Goal: Task Accomplishment & Management: Use online tool/utility

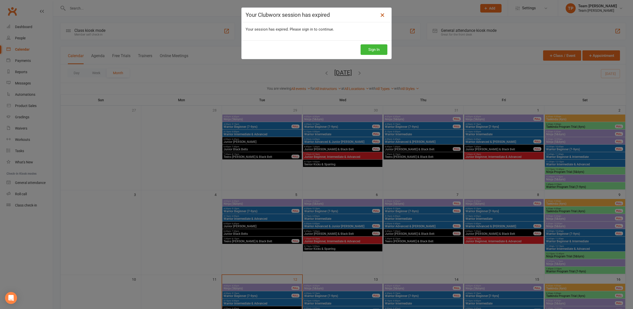
drag, startPoint x: 383, startPoint y: 14, endPoint x: 380, endPoint y: 15, distance: 2.8
click at [382, 15] on icon at bounding box center [382, 15] width 6 height 6
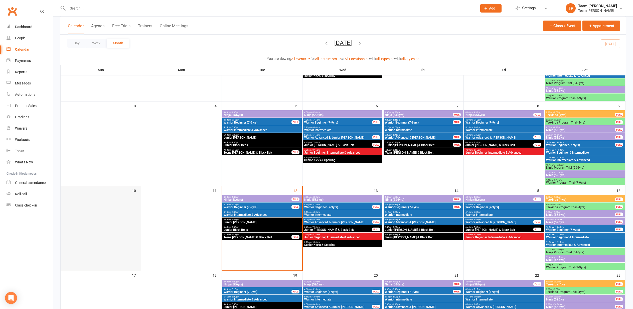
scroll to position [90, 0]
drag, startPoint x: 114, startPoint y: 307, endPoint x: 560, endPoint y: 184, distance: 462.9
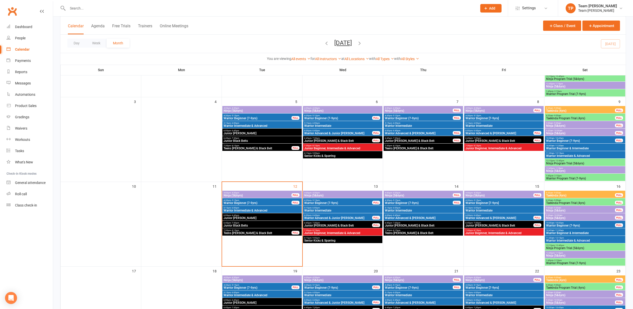
click at [255, 194] on span "Ninja (5&6yrs)" at bounding box center [257, 195] width 68 height 3
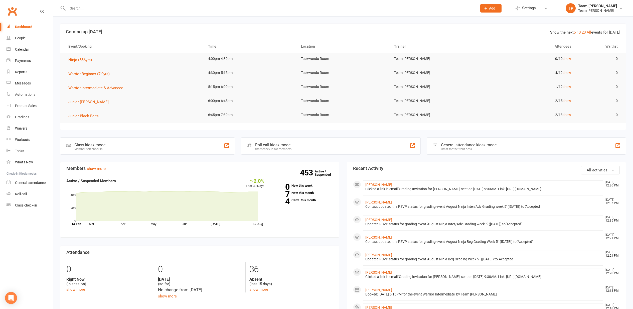
click at [21, 50] on div "Calendar" at bounding box center [22, 49] width 14 height 4
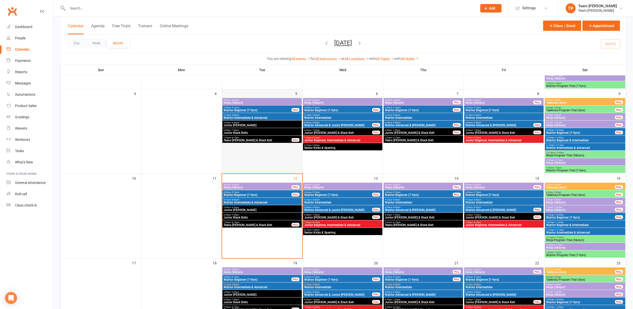
scroll to position [102, 0]
click at [258, 185] on span "4:00pm - 4:30pm" at bounding box center [257, 184] width 68 height 2
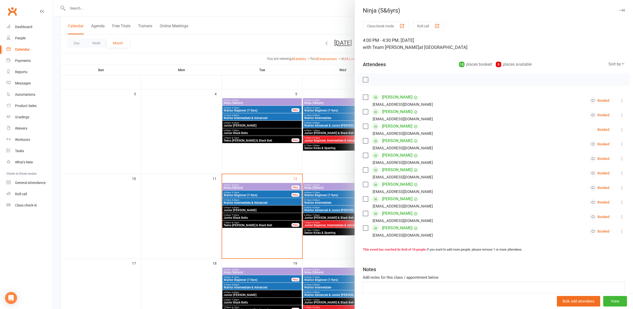
click at [439, 24] on div "button" at bounding box center [436, 25] width 5 height 5
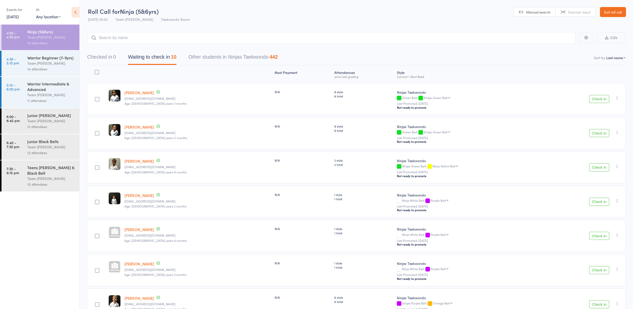
scroll to position [0, 1]
select select "10"
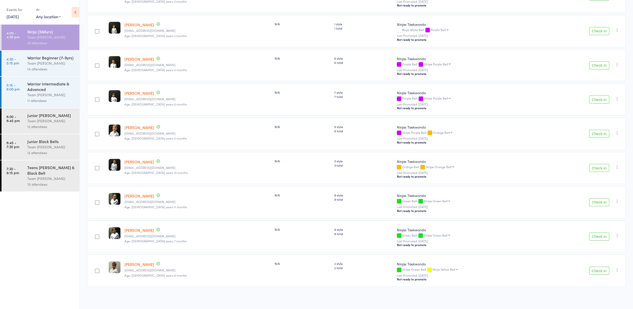
scroll to position [138, 0]
click at [596, 64] on button "Check in" at bounding box center [599, 65] width 20 height 8
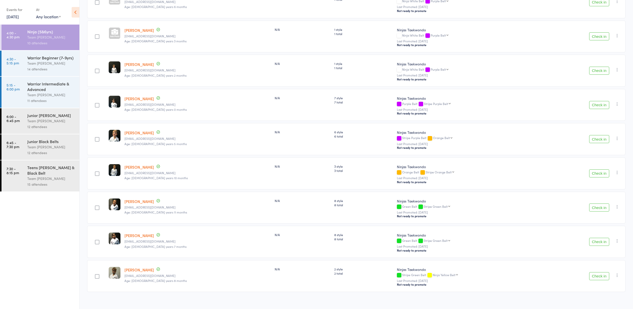
scroll to position [98, 0]
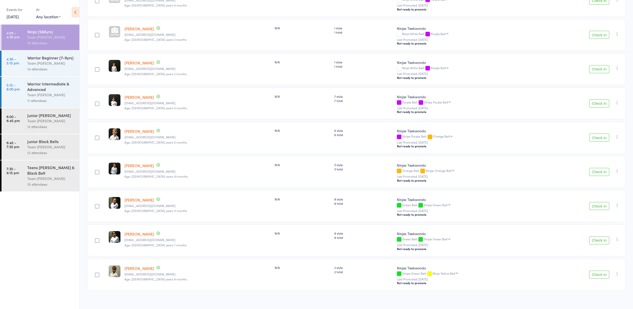
click at [600, 172] on button "Check in" at bounding box center [599, 172] width 20 height 8
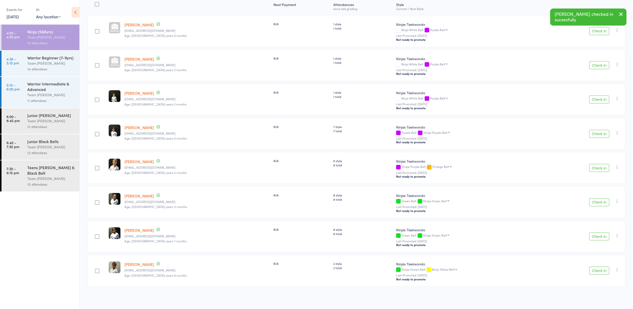
scroll to position [69, 0]
click at [601, 61] on button "Check in" at bounding box center [599, 65] width 20 height 8
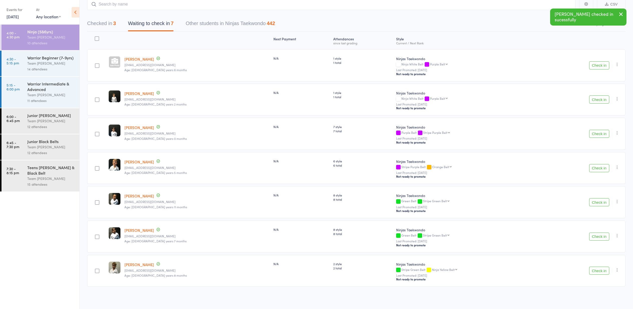
click at [601, 62] on button "Check in" at bounding box center [599, 65] width 20 height 8
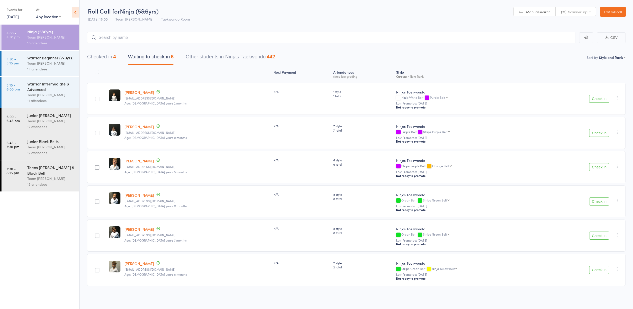
scroll to position [0, 0]
click at [599, 200] on button "Check in" at bounding box center [599, 201] width 20 height 8
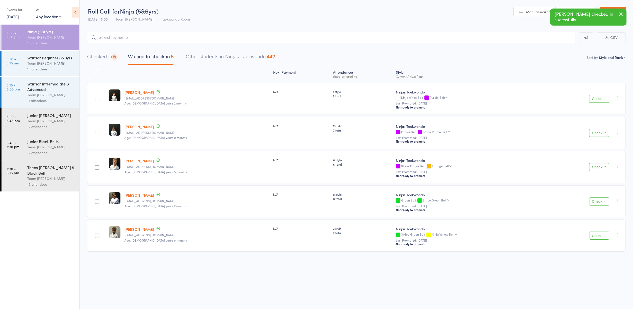
click at [599, 200] on button "Check in" at bounding box center [599, 201] width 20 height 8
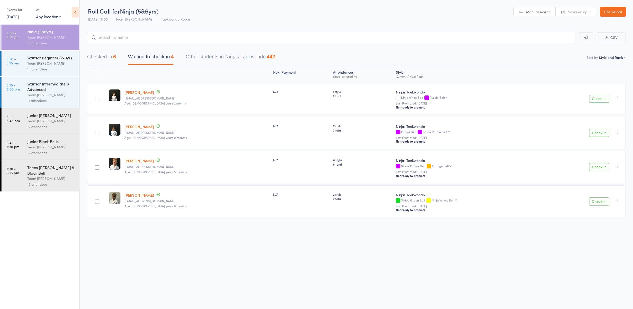
click at [618, 14] on link "Exit roll call" at bounding box center [613, 12] width 26 height 10
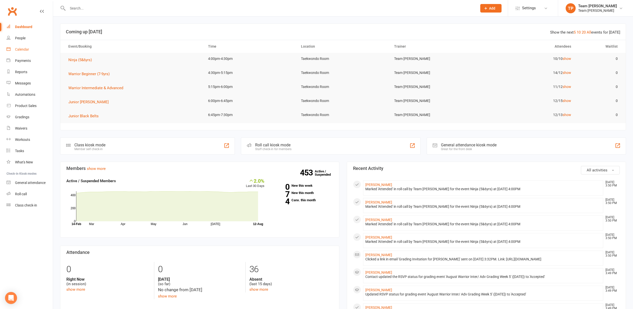
click at [27, 53] on link "Calendar" at bounding box center [30, 49] width 46 height 11
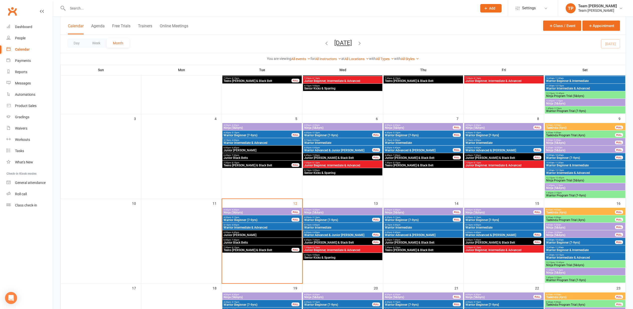
scroll to position [79, 0]
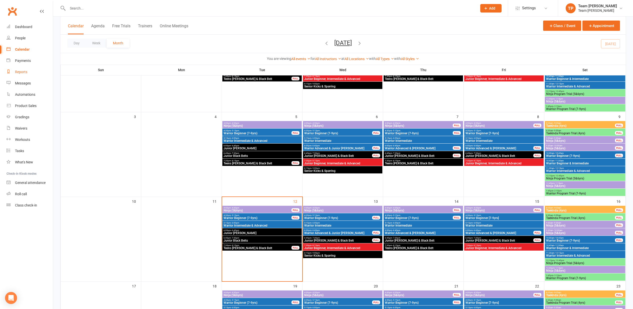
click at [31, 74] on link "Reports" at bounding box center [30, 71] width 46 height 11
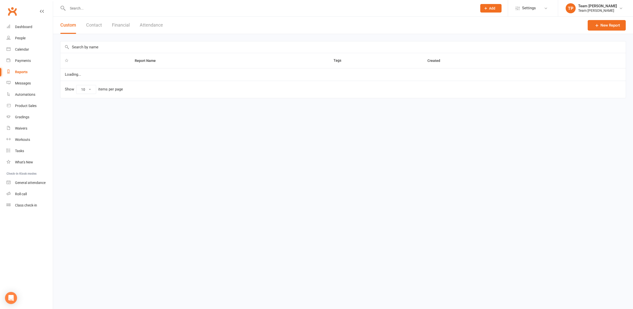
select select "100"
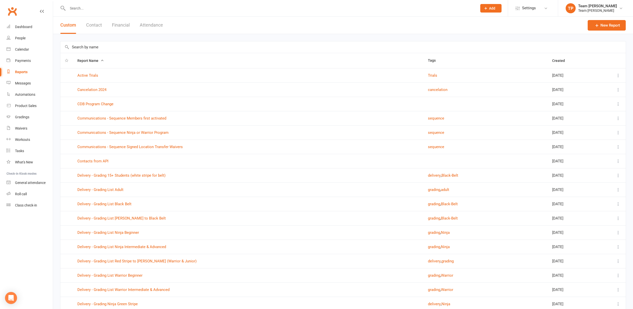
click at [101, 50] on input "text" at bounding box center [342, 47] width 565 height 12
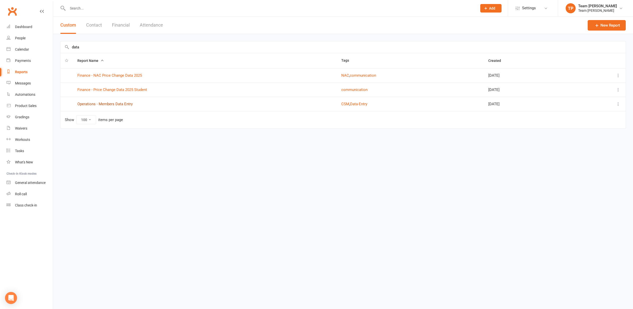
type input "data"
click at [117, 104] on link "Operations - Members Data Entry" at bounding box center [104, 104] width 55 height 5
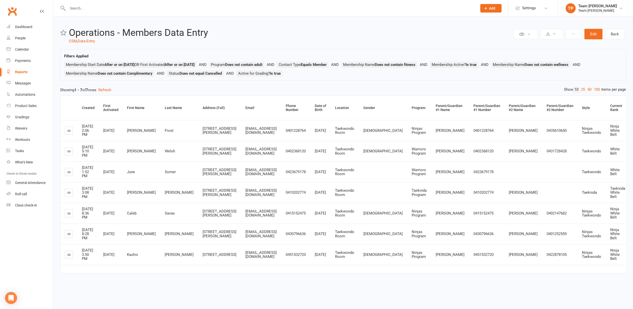
scroll to position [0, 2]
click at [69, 134] on link at bounding box center [67, 130] width 8 height 8
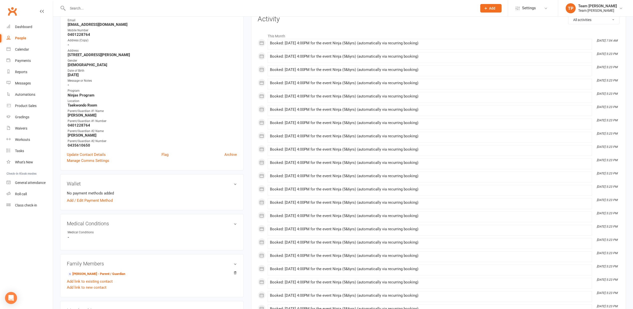
scroll to position [76, 0]
click at [100, 153] on link "Update Contact Details" at bounding box center [86, 153] width 39 height 6
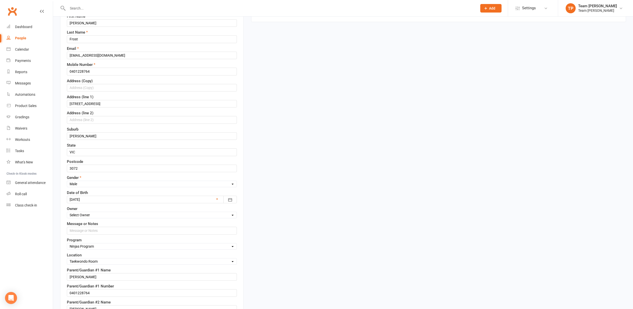
scroll to position [30, 0]
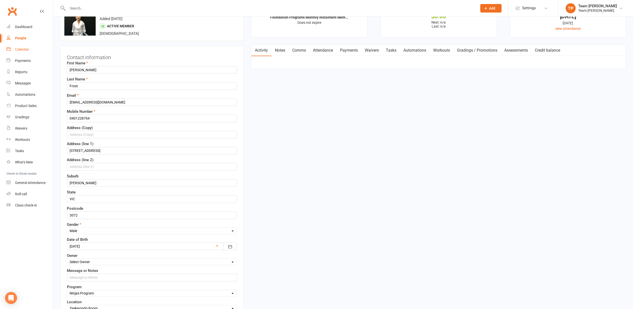
click at [24, 46] on link "Calendar" at bounding box center [30, 49] width 46 height 11
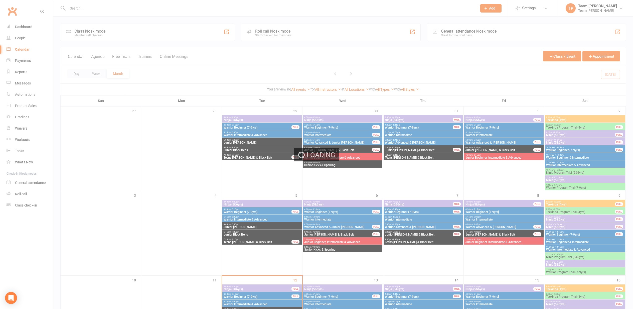
scroll to position [55, 0]
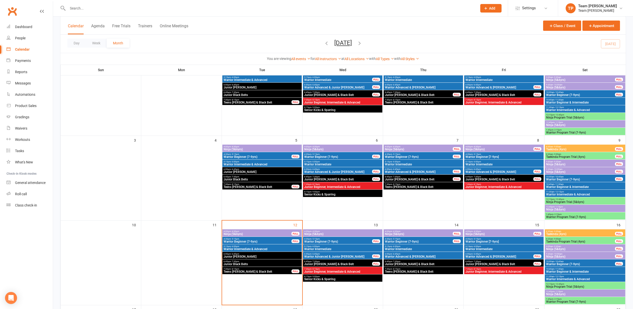
click at [263, 239] on span "4:30pm - 5:15pm" at bounding box center [257, 239] width 68 height 2
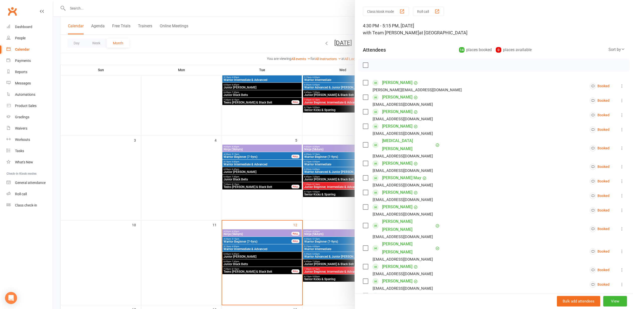
scroll to position [15, 0]
click at [149, 229] on div at bounding box center [343, 154] width 580 height 309
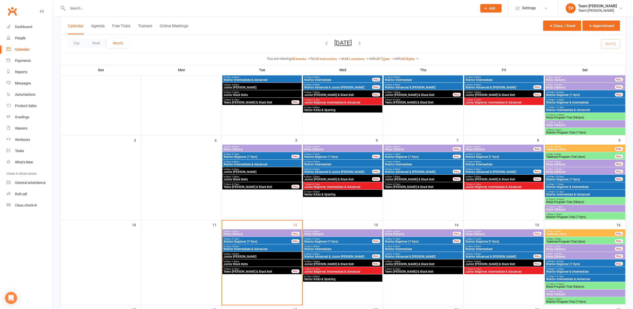
click at [476, 242] on span "Warrior Beginner [7-9yrs]" at bounding box center [503, 241] width 77 height 3
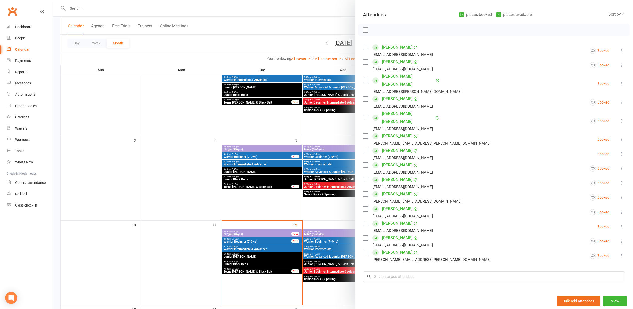
scroll to position [49, 0]
drag, startPoint x: 267, startPoint y: 207, endPoint x: 264, endPoint y: 209, distance: 3.2
click at [267, 207] on div at bounding box center [343, 154] width 580 height 309
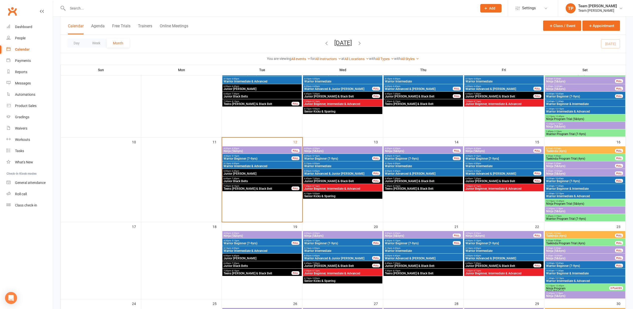
scroll to position [138, 0]
click at [485, 157] on span "Warrior Beginner [7-9yrs]" at bounding box center [503, 158] width 77 height 3
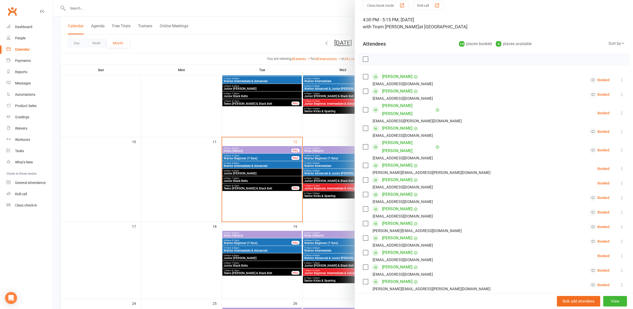
scroll to position [28, 0]
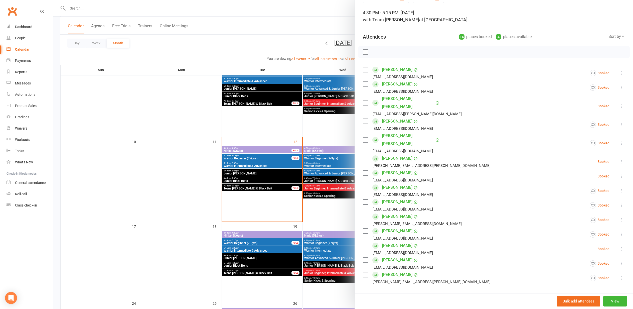
click at [317, 164] on div at bounding box center [343, 154] width 580 height 309
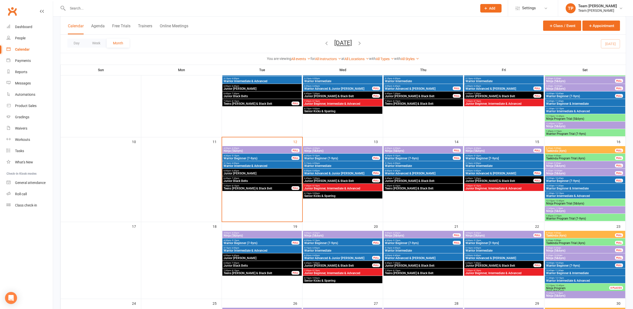
click at [503, 157] on span "Warrior Beginner [7-9yrs]" at bounding box center [503, 158] width 77 height 3
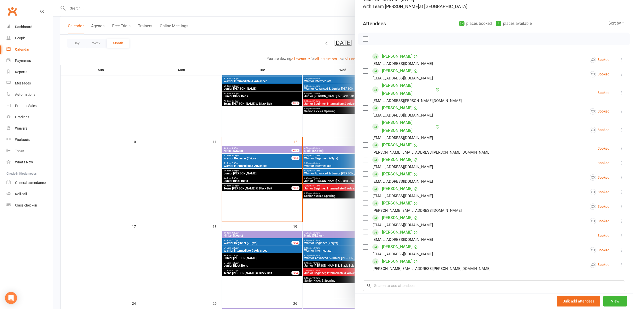
scroll to position [42, 0]
click at [320, 152] on div at bounding box center [343, 154] width 580 height 309
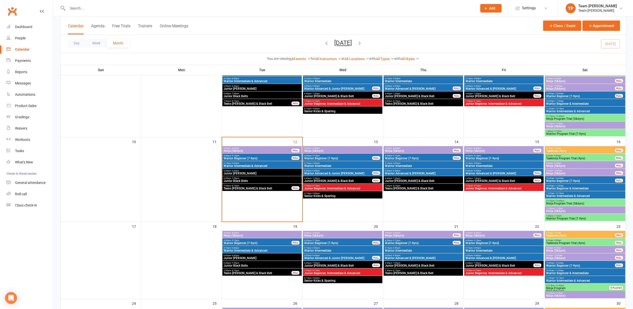
click at [515, 157] on span "Warrior Beginner [7-9yrs]" at bounding box center [503, 158] width 77 height 3
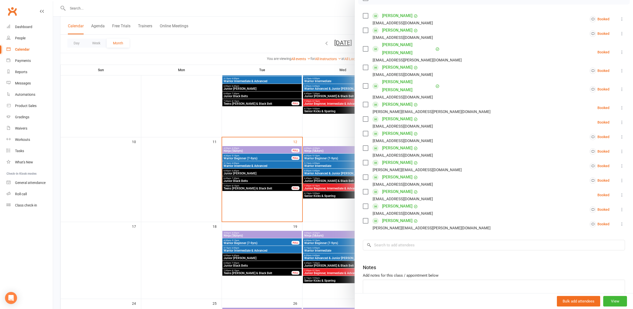
scroll to position [85, 0]
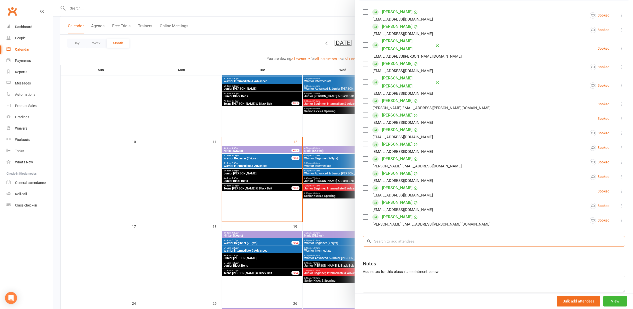
click at [411, 236] on input "search" at bounding box center [494, 241] width 262 height 11
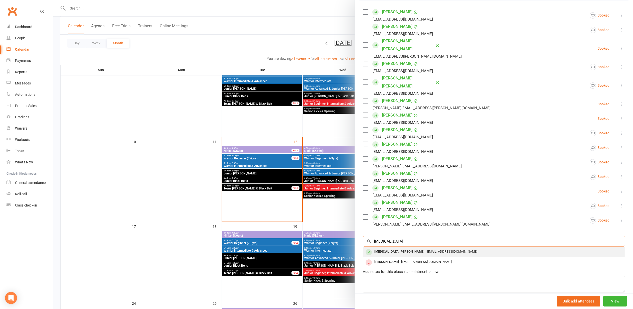
type input "Kyra"
click at [381, 248] on div "[MEDICAL_DATA][PERSON_NAME]" at bounding box center [399, 251] width 54 height 7
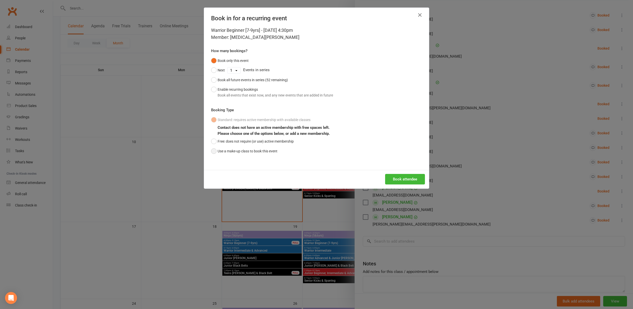
click at [252, 151] on button "Use a make-up class to book this event" at bounding box center [244, 151] width 66 height 10
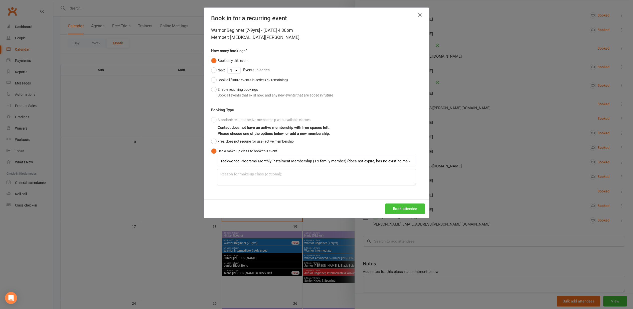
click at [401, 207] on button "Book attendee" at bounding box center [405, 208] width 40 height 11
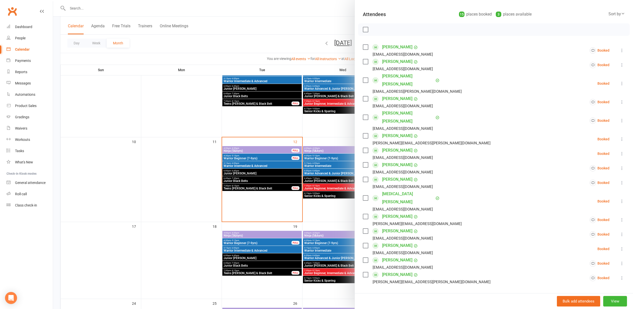
scroll to position [49, 0]
click at [269, 159] on div at bounding box center [343, 154] width 580 height 309
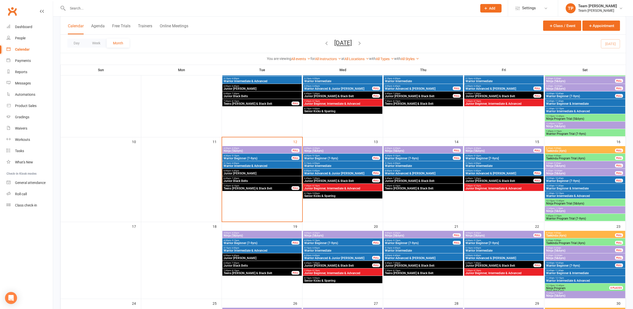
click at [253, 146] on div "4:00pm - 4:30pm Ninja (5&6yrs) FULL" at bounding box center [261, 149] width 79 height 7
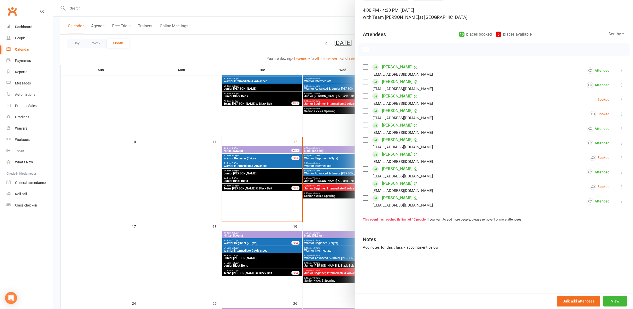
scroll to position [30, 0]
click at [280, 171] on div at bounding box center [343, 154] width 580 height 309
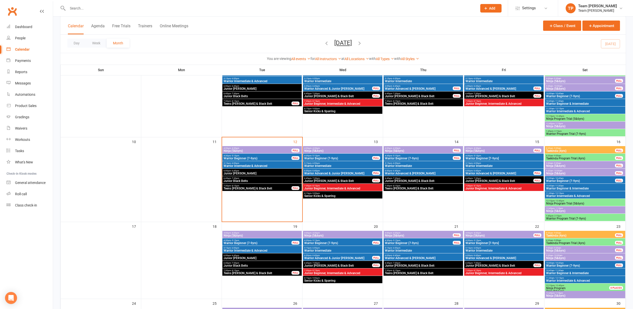
click at [265, 156] on span "4:30pm - 5:15pm" at bounding box center [257, 155] width 68 height 2
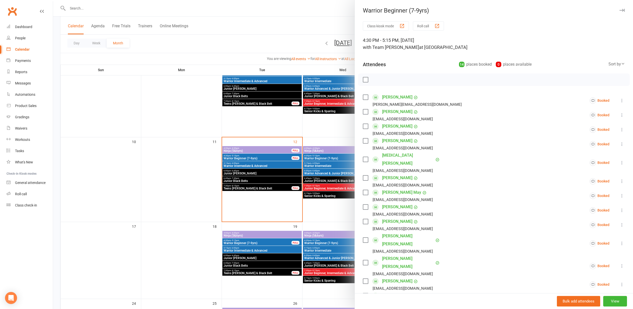
click at [623, 160] on icon at bounding box center [621, 162] width 5 height 5
click at [586, 199] on link "Mark absent" at bounding box center [591, 202] width 65 height 10
click at [301, 205] on div at bounding box center [343, 154] width 580 height 309
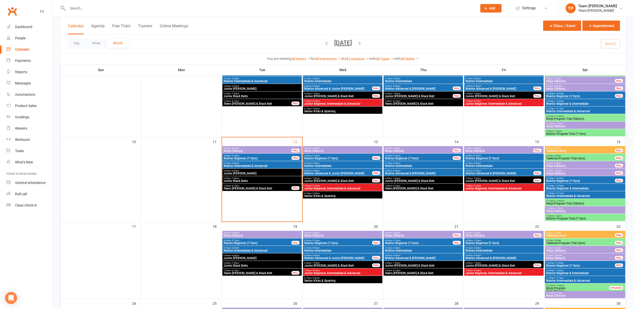
click at [551, 162] on span "9:00am - 9:30am" at bounding box center [580, 163] width 69 height 2
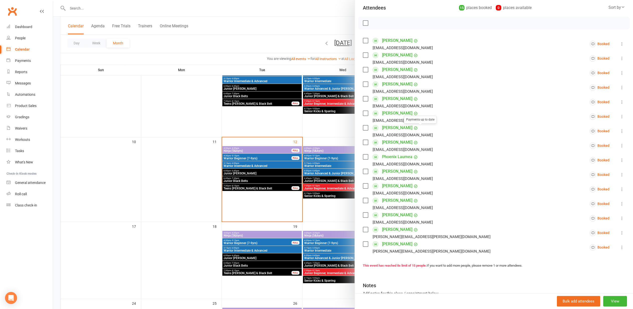
scroll to position [65, 0]
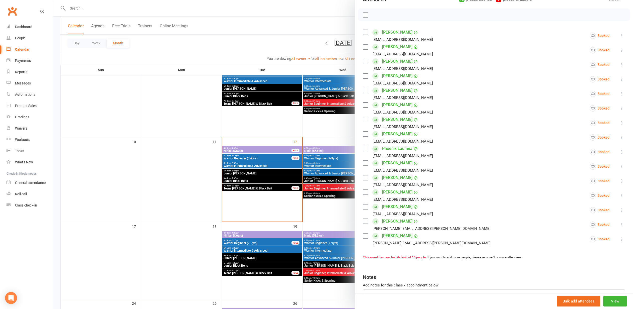
click at [352, 166] on div at bounding box center [343, 154] width 580 height 309
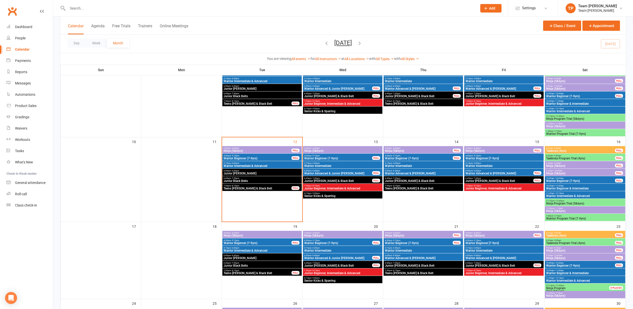
click at [491, 158] on span "Warrior Beginner [7-9yrs]" at bounding box center [503, 158] width 77 height 3
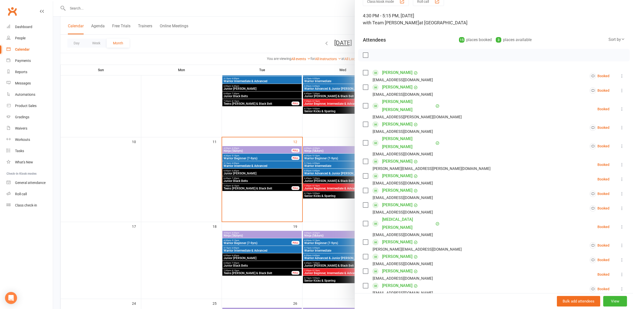
scroll to position [25, 0]
click at [242, 178] on div at bounding box center [343, 154] width 580 height 309
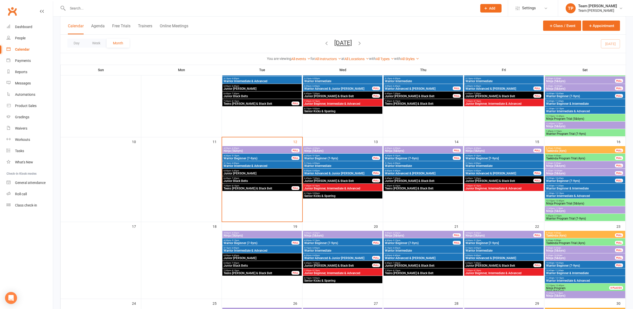
click at [426, 156] on span "4:30pm - 5:15pm" at bounding box center [419, 155] width 68 height 2
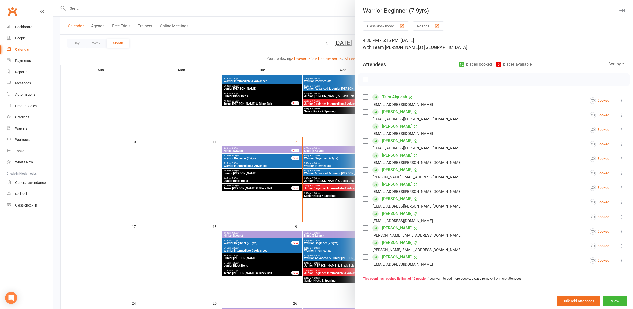
click at [283, 167] on div at bounding box center [343, 154] width 580 height 309
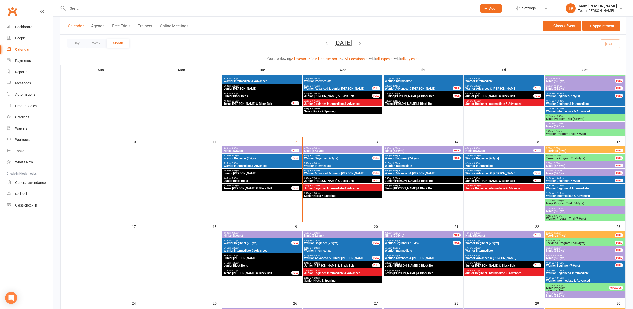
click at [320, 158] on span "Warrior Beginner (7-9yrs)" at bounding box center [338, 158] width 68 height 3
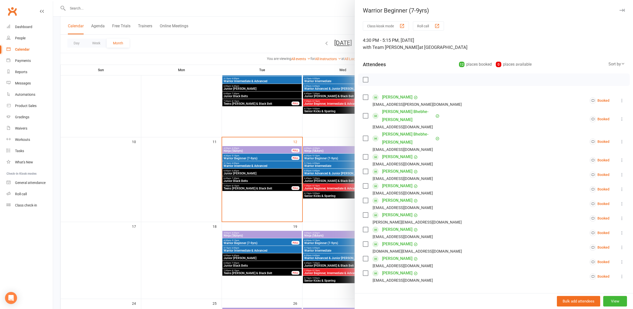
click at [320, 158] on div at bounding box center [343, 154] width 580 height 309
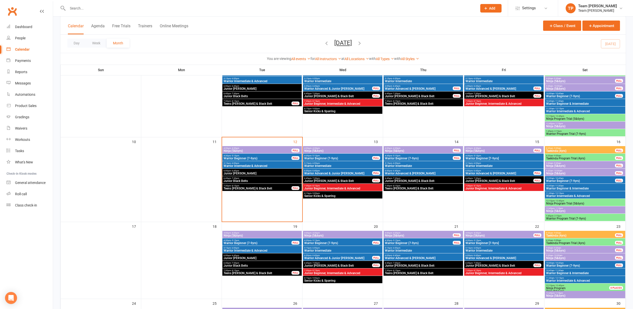
click at [296, 158] on div "FULL" at bounding box center [295, 158] width 8 height 4
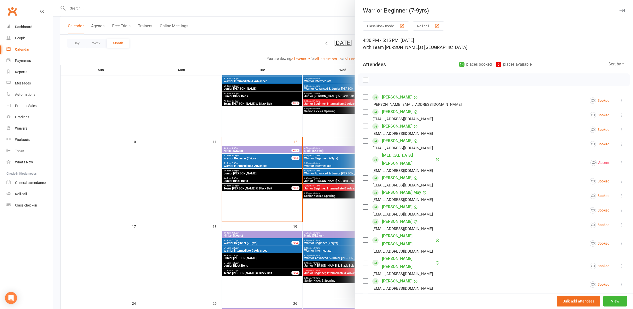
click at [296, 158] on div at bounding box center [343, 154] width 580 height 309
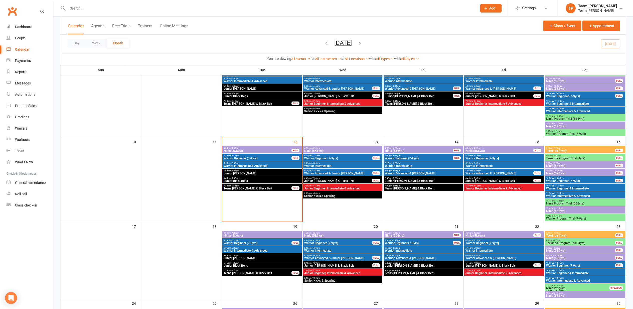
click at [481, 156] on span "4:30pm - 5:15pm" at bounding box center [503, 155] width 77 height 2
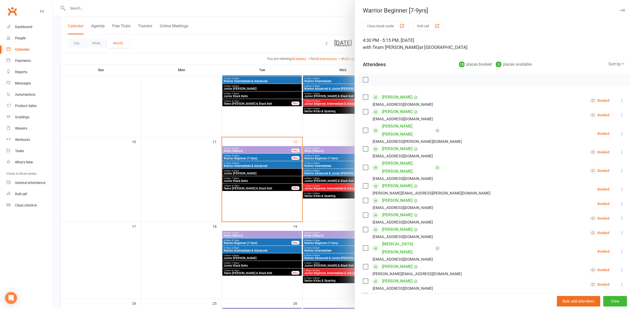
click at [256, 188] on div at bounding box center [343, 154] width 580 height 309
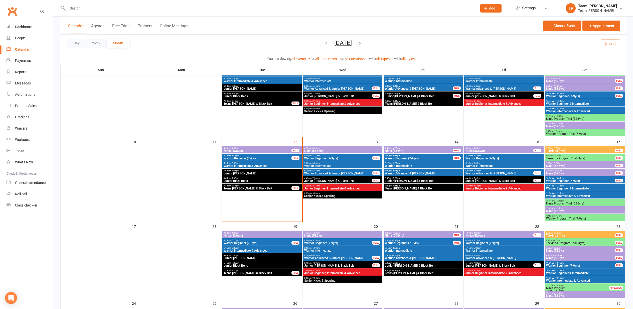
click at [481, 239] on div "4:30pm - 5:15pm Warrior Beginner [7-9yrs]" at bounding box center [503, 241] width 79 height 7
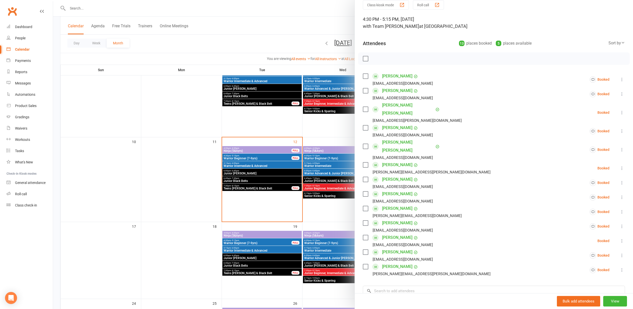
scroll to position [22, 0]
click at [255, 212] on div at bounding box center [343, 154] width 580 height 309
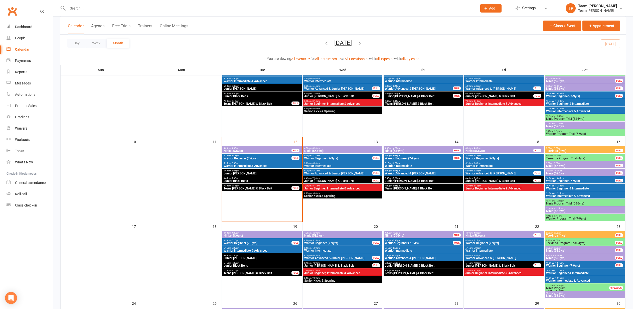
click at [257, 149] on span "Ninja (5&6yrs)" at bounding box center [257, 150] width 68 height 3
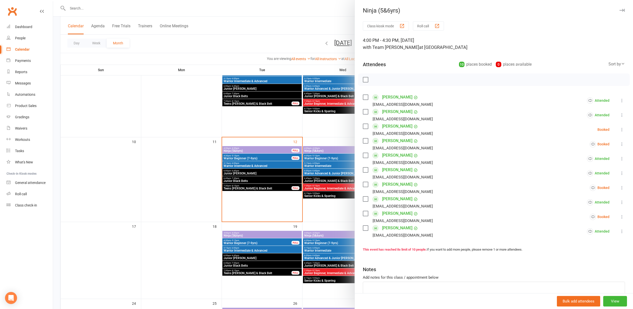
click at [337, 150] on div at bounding box center [343, 154] width 580 height 309
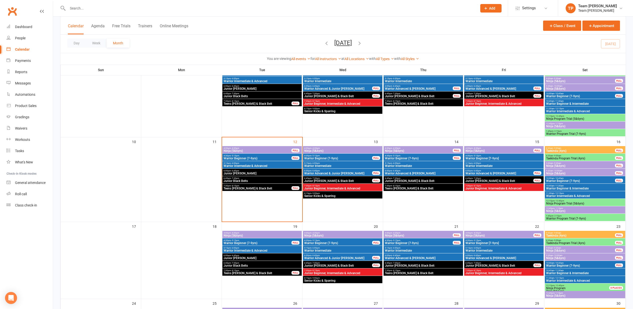
click at [560, 177] on span "- 10:45am" at bounding box center [558, 178] width 9 height 2
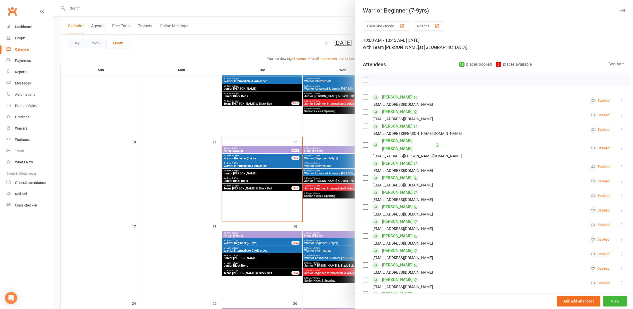
click at [147, 145] on div at bounding box center [343, 154] width 580 height 309
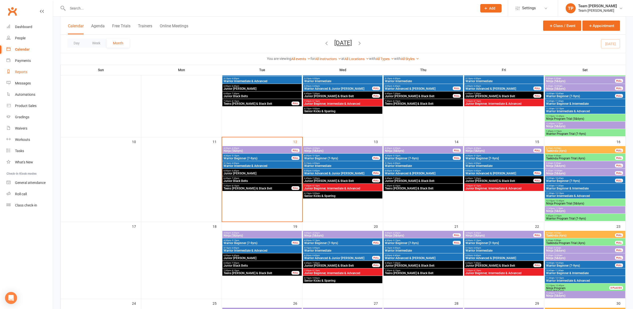
click at [31, 70] on link "Reports" at bounding box center [30, 71] width 46 height 11
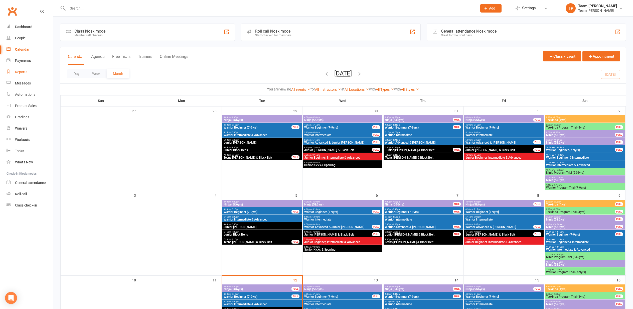
select select "100"
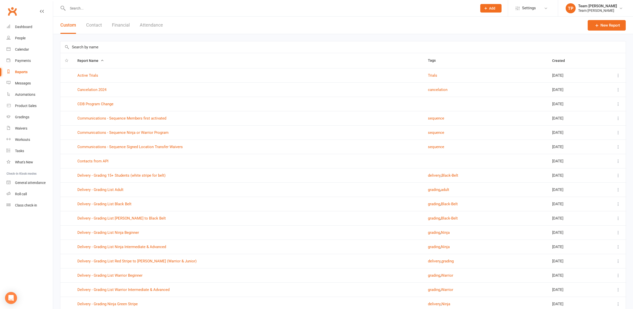
click at [93, 48] on input "text" at bounding box center [342, 47] width 565 height 12
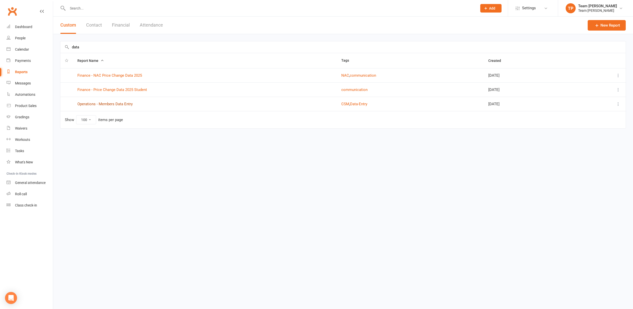
type input "data"
click at [108, 103] on link "Operations - Members Data Entry" at bounding box center [104, 104] width 55 height 5
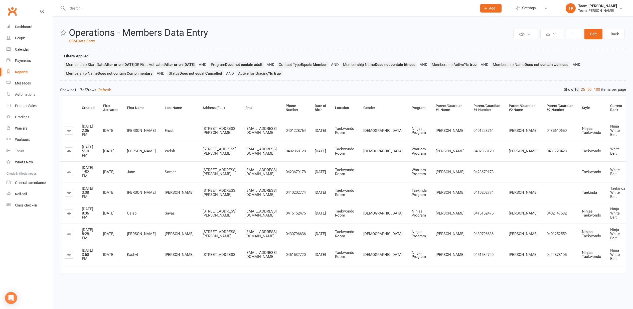
click at [71, 134] on link at bounding box center [69, 130] width 8 height 8
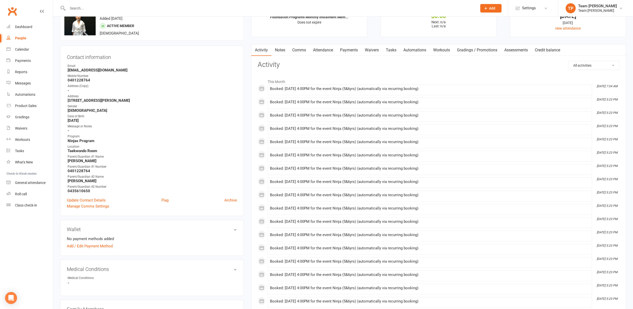
scroll to position [30, 0]
click at [94, 200] on link "Update Contact Details" at bounding box center [86, 200] width 39 height 6
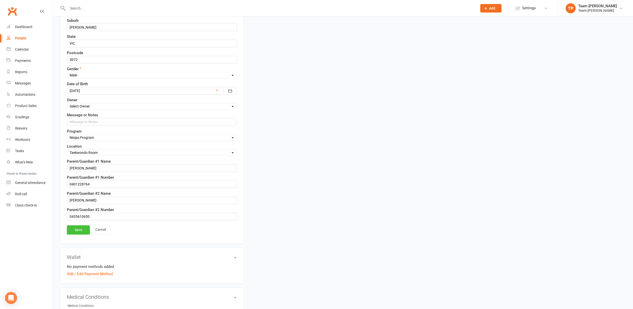
scroll to position [185, 0]
click at [81, 229] on link "Save" at bounding box center [78, 229] width 23 height 9
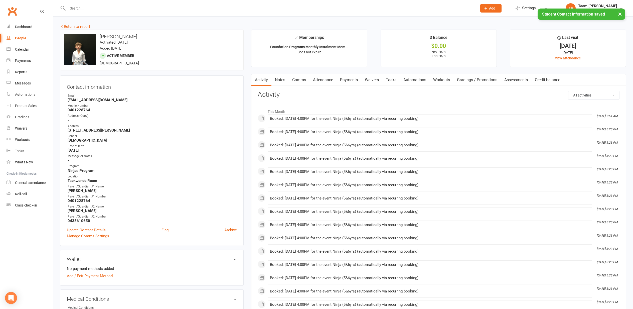
scroll to position [0, 0]
click at [84, 28] on link "Return to report" at bounding box center [75, 26] width 30 height 5
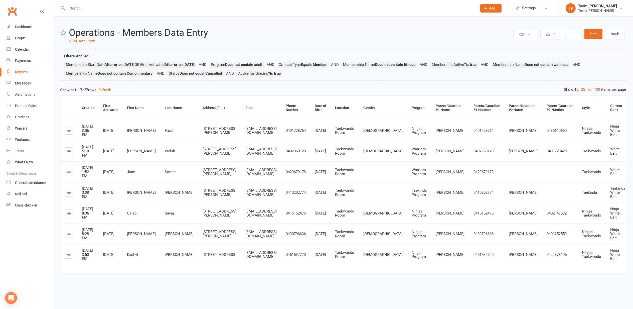
click at [69, 153] on icon at bounding box center [69, 151] width 4 height 4
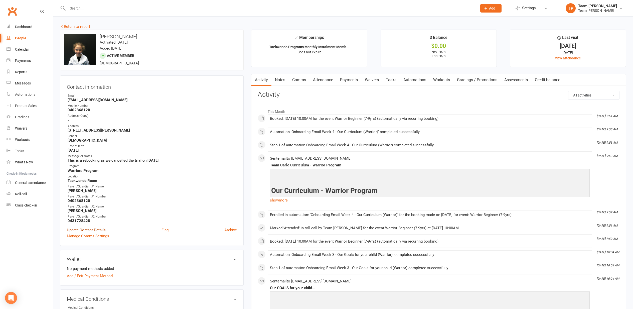
click at [94, 229] on link "Update Contact Details" at bounding box center [86, 230] width 39 height 6
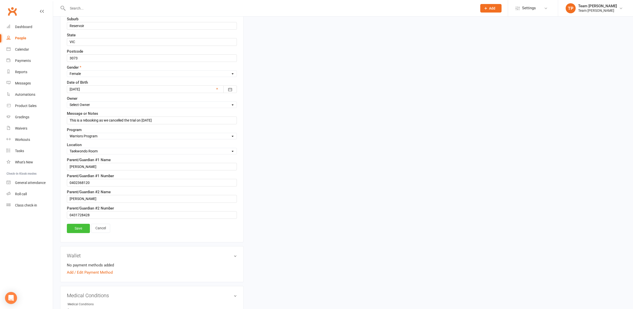
scroll to position [190, 0]
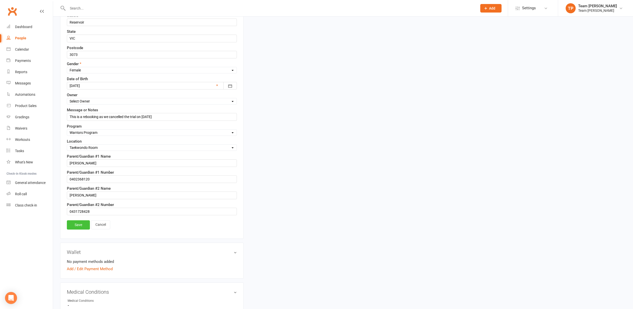
click at [80, 221] on link "Save" at bounding box center [78, 224] width 23 height 9
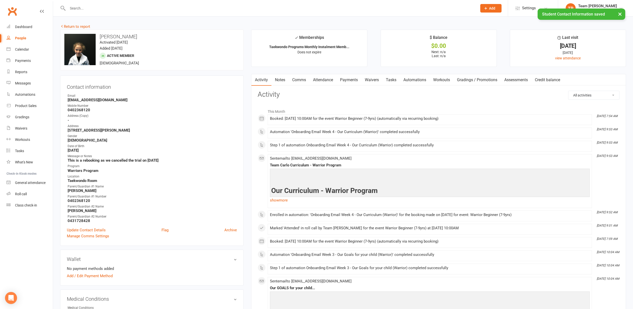
scroll to position [0, 0]
click at [71, 25] on link "Return to report" at bounding box center [75, 26] width 30 height 5
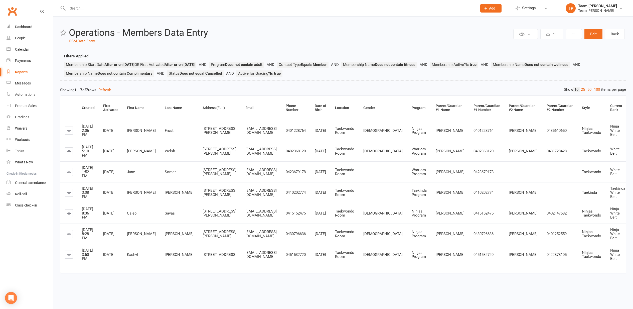
scroll to position [29, 0]
click at [71, 168] on link at bounding box center [69, 172] width 8 height 8
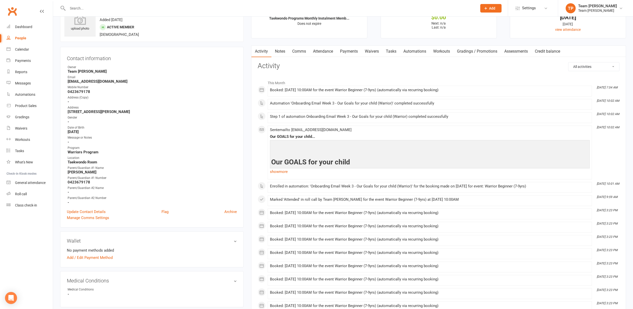
scroll to position [29, 0]
click at [81, 211] on link "Update Contact Details" at bounding box center [86, 211] width 39 height 6
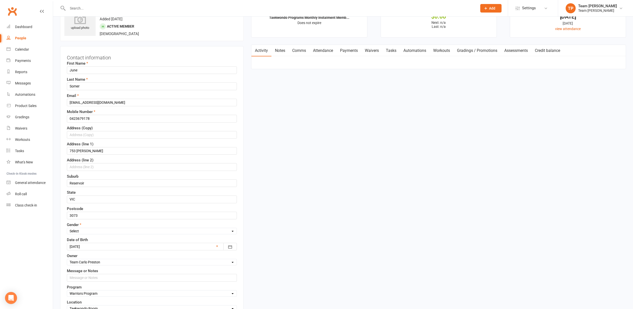
scroll to position [30, 0]
select select "Female"
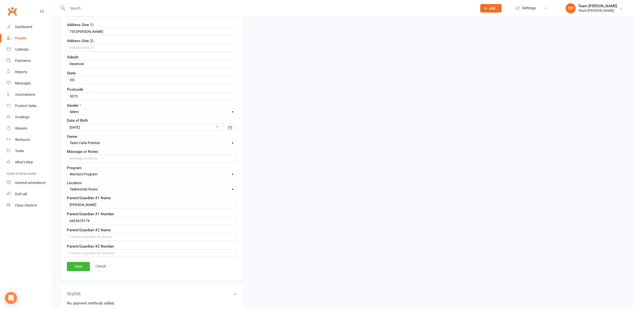
scroll to position [147, 0]
click at [79, 268] on link "Save" at bounding box center [78, 267] width 23 height 9
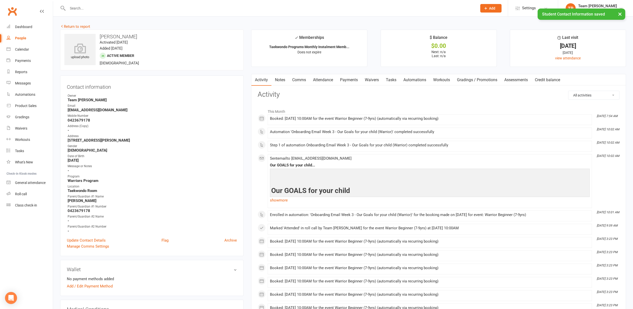
scroll to position [0, 0]
click at [372, 79] on link "Waivers" at bounding box center [371, 80] width 21 height 12
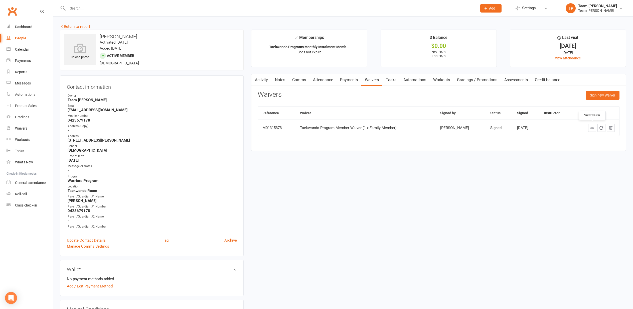
click at [593, 128] on icon at bounding box center [592, 128] width 4 height 4
click at [72, 24] on link "Return to report" at bounding box center [75, 26] width 30 height 5
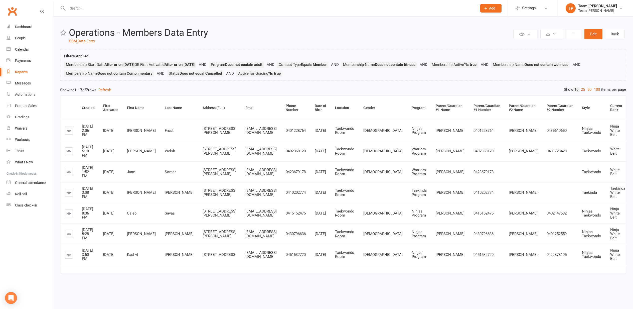
scroll to position [29, 0]
click at [66, 188] on link at bounding box center [69, 192] width 8 height 8
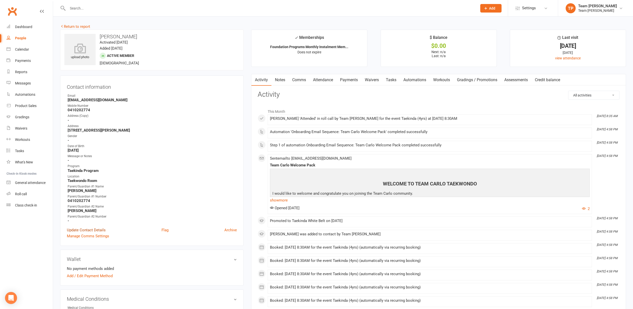
click at [85, 228] on link "Update Contact Details" at bounding box center [86, 230] width 39 height 6
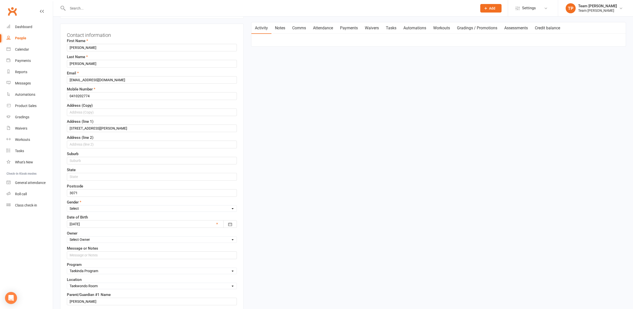
scroll to position [51, 0]
click at [80, 160] on input "text" at bounding box center [152, 162] width 170 height 8
click at [90, 177] on input "text" at bounding box center [152, 178] width 170 height 8
type input "VIC"
click at [95, 159] on input "text" at bounding box center [152, 162] width 170 height 8
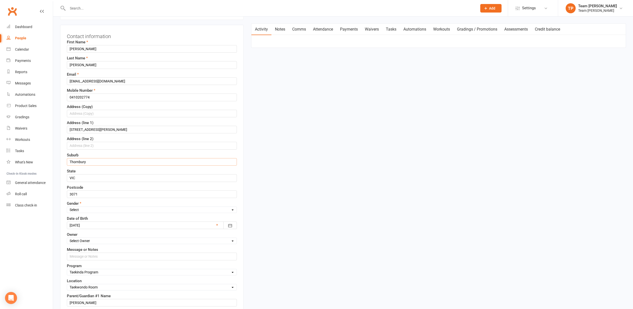
type input "Thornbury"
select select "Male"
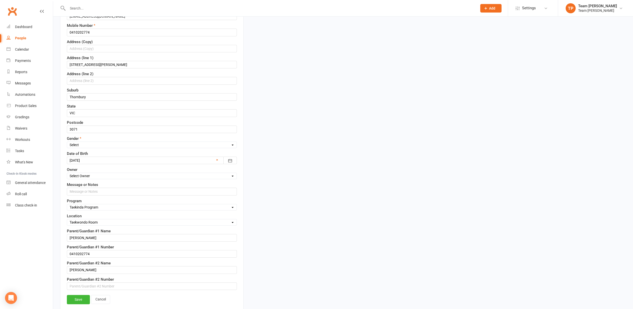
scroll to position [127, 0]
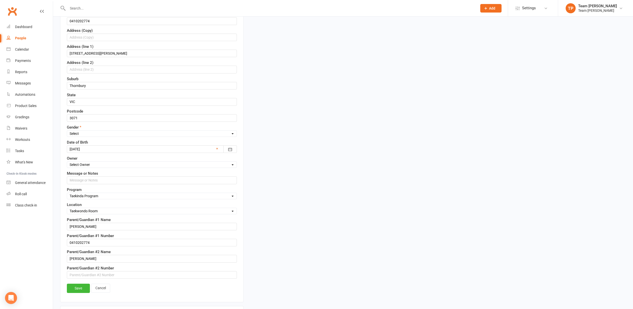
click at [82, 286] on link "Save" at bounding box center [78, 287] width 23 height 9
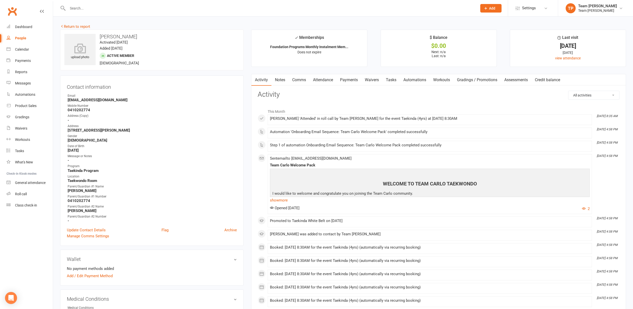
scroll to position [0, 0]
click at [86, 28] on link "Return to report" at bounding box center [75, 26] width 30 height 5
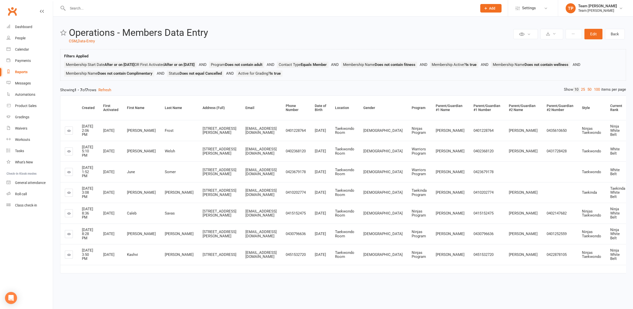
click at [69, 256] on icon at bounding box center [69, 255] width 4 height 4
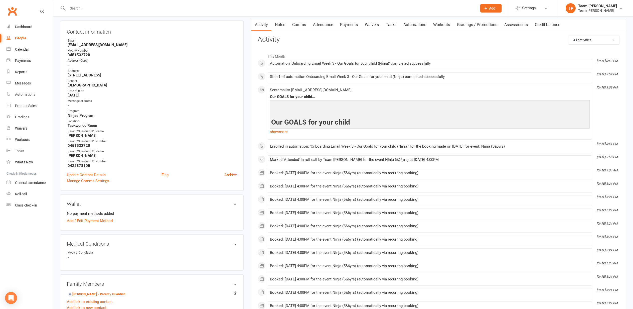
scroll to position [54, 0]
click at [92, 174] on link "Update Contact Details" at bounding box center [86, 176] width 39 height 6
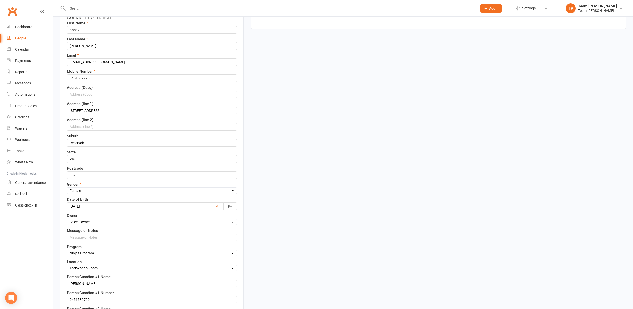
scroll to position [70, 0]
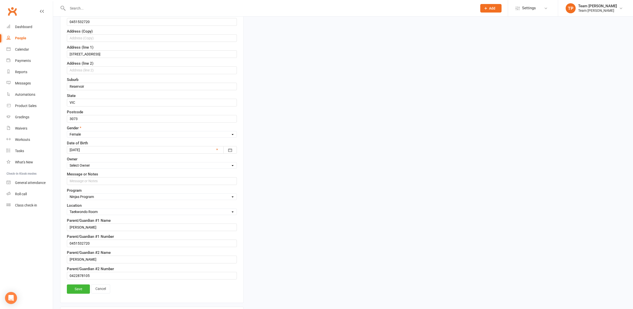
scroll to position [127, 0]
click at [75, 285] on link "Save" at bounding box center [78, 287] width 23 height 9
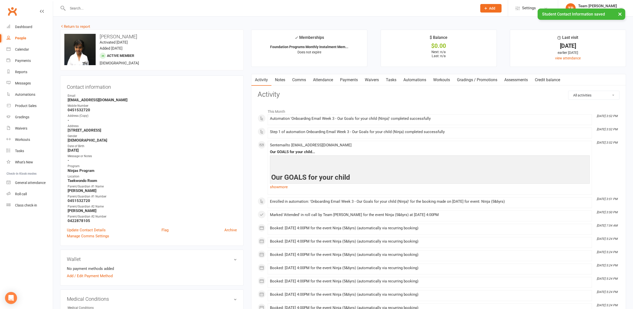
scroll to position [0, 0]
click at [80, 25] on link "Return to report" at bounding box center [75, 26] width 30 height 5
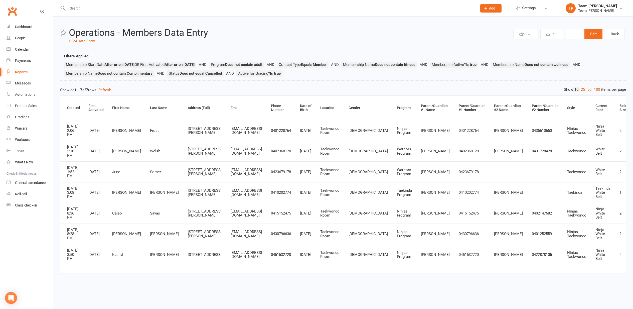
scroll to position [29, 0]
click at [109, 87] on button "Refresh" at bounding box center [104, 90] width 13 height 6
click at [111, 87] on button "Refresh" at bounding box center [104, 90] width 13 height 6
click at [27, 70] on div "Reports" at bounding box center [21, 72] width 13 height 4
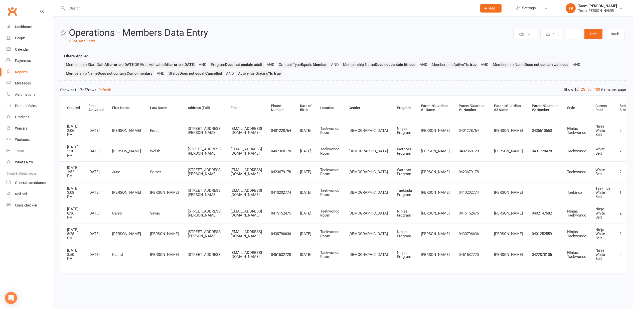
select select "100"
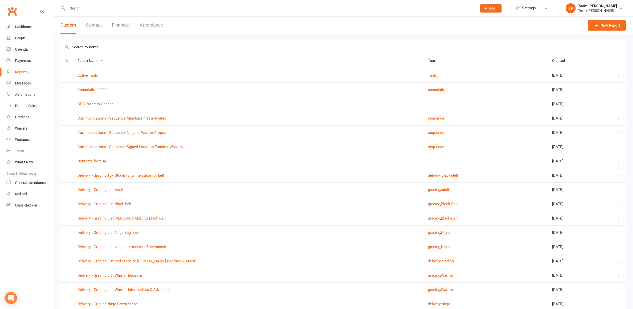
click at [118, 44] on input "text" at bounding box center [342, 47] width 565 height 12
click at [31, 47] on link "Calendar" at bounding box center [30, 49] width 46 height 11
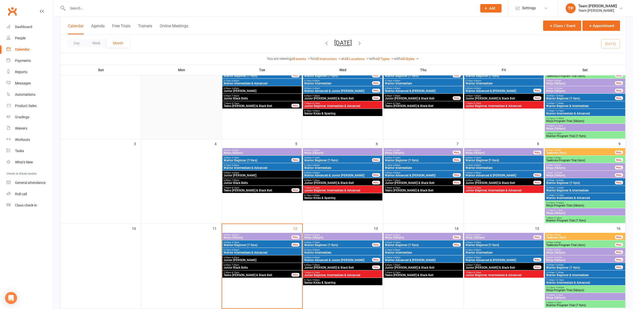
scroll to position [57, 0]
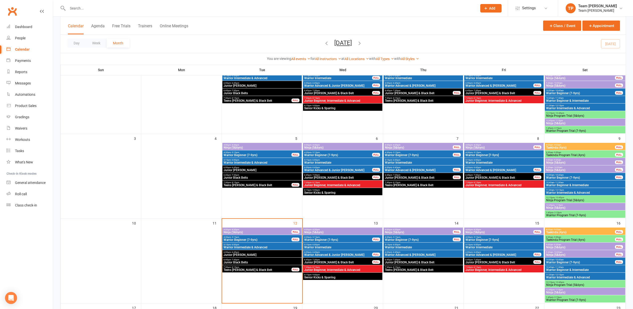
click at [337, 277] on span "Senior Kicks & Sparring" at bounding box center [342, 277] width 77 height 3
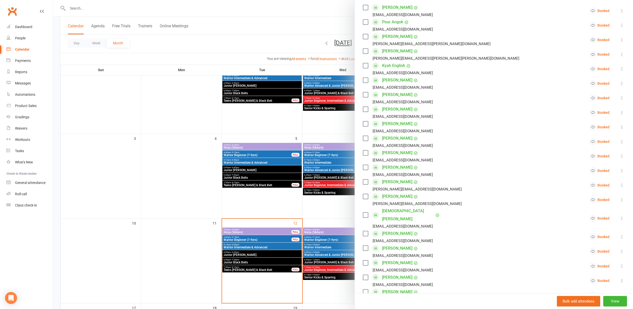
scroll to position [102, 0]
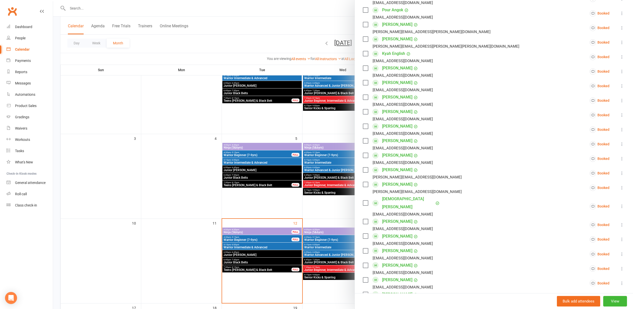
click at [99, 188] on div at bounding box center [343, 154] width 580 height 309
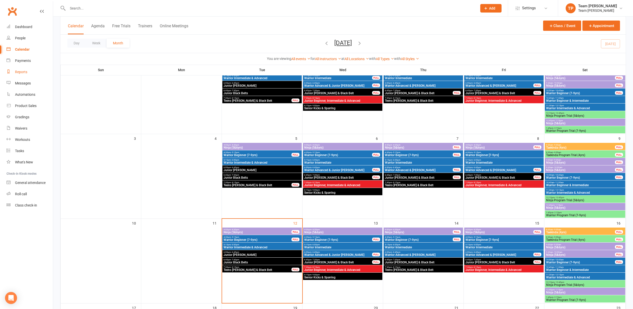
click at [27, 71] on div "Reports" at bounding box center [21, 72] width 12 height 4
select select "100"
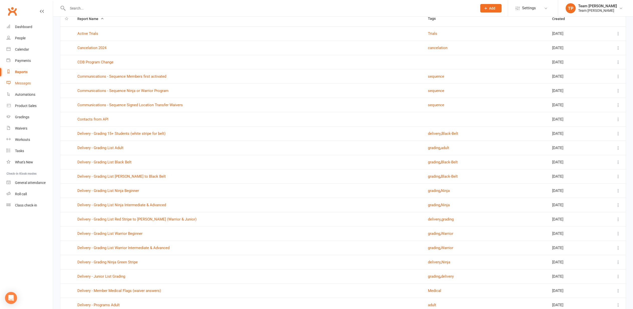
scroll to position [43, 0]
click at [28, 118] on div "Gradings" at bounding box center [22, 117] width 14 height 4
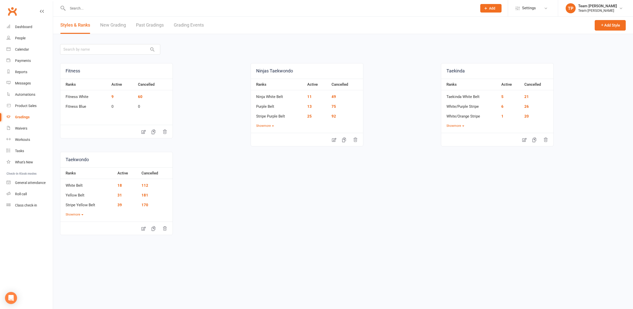
click at [190, 27] on link "Grading Events" at bounding box center [189, 25] width 30 height 17
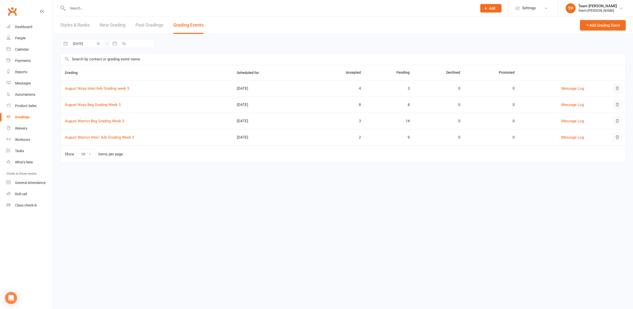
click at [96, 107] on td "August Ninja Beg Grading Week 5" at bounding box center [146, 104] width 172 height 16
click at [97, 106] on link "August Ninja Beg Grading Week 5" at bounding box center [93, 104] width 56 height 5
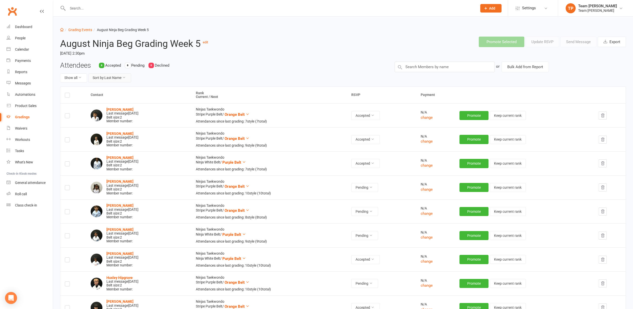
click at [121, 76] on button "Sort by: Last Name" at bounding box center [109, 77] width 43 height 9
click at [98, 115] on link "Next Rank" at bounding box center [108, 119] width 50 height 10
click at [612, 42] on button "Export" at bounding box center [612, 42] width 28 height 11
click at [22, 52] on link "Calendar" at bounding box center [30, 49] width 46 height 11
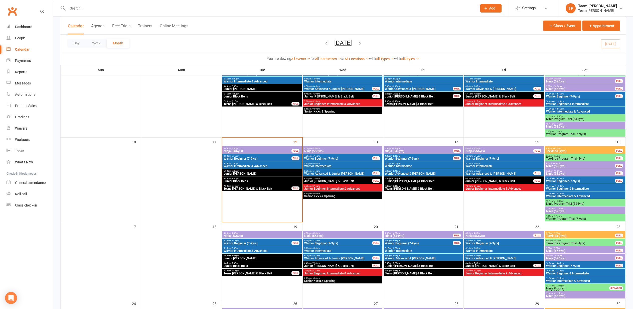
scroll to position [138, 0]
click at [255, 243] on span "Warrior Beginner (7-9yrs)" at bounding box center [257, 243] width 68 height 3
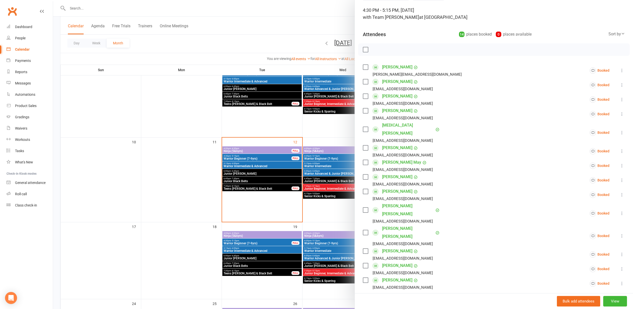
scroll to position [31, 0]
click at [621, 232] on icon at bounding box center [621, 234] width 5 height 5
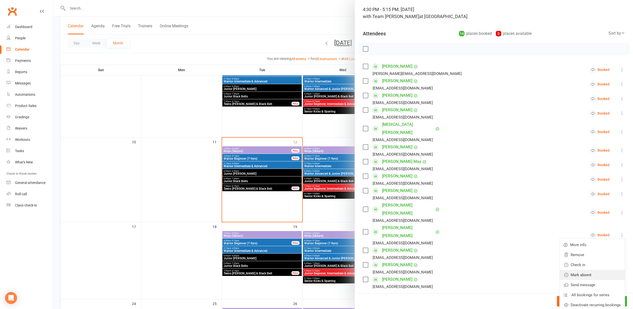
click at [579, 270] on link "Mark absent" at bounding box center [591, 275] width 65 height 10
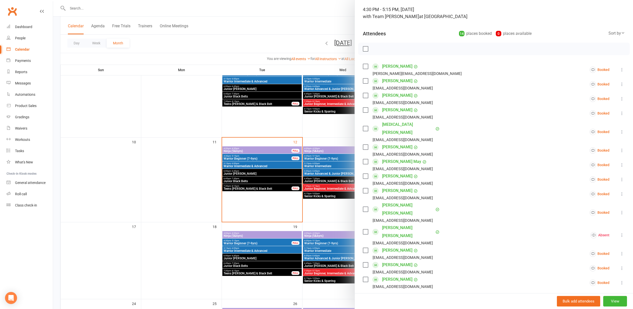
click at [166, 163] on div at bounding box center [343, 154] width 580 height 309
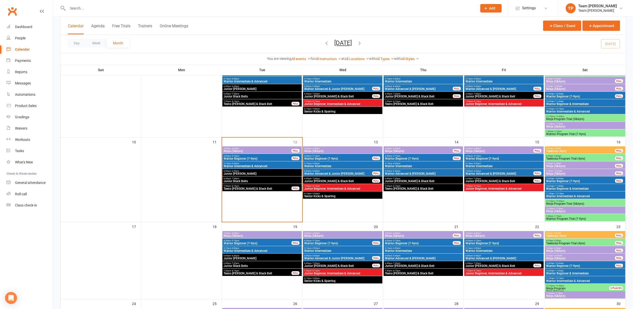
click at [234, 154] on div "4:30pm - 5:15pm Warrior Beginner (7-9yrs) FULL" at bounding box center [261, 157] width 79 height 7
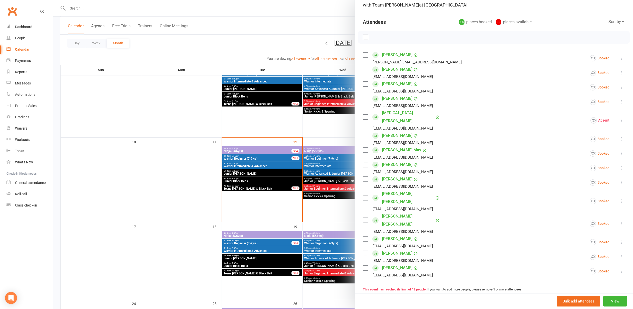
scroll to position [46, 0]
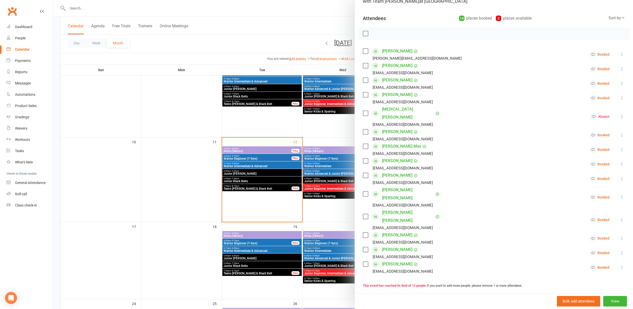
click at [395, 64] on link "[PERSON_NAME]" at bounding box center [397, 66] width 30 height 8
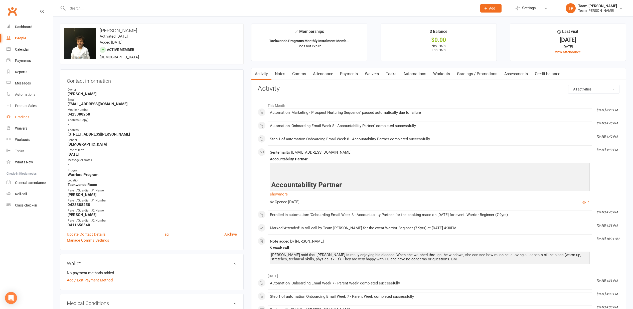
click at [25, 116] on div "Gradings" at bounding box center [22, 117] width 14 height 4
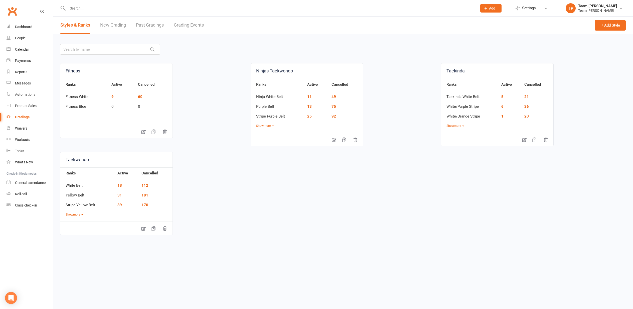
click at [195, 26] on link "Grading Events" at bounding box center [189, 25] width 30 height 17
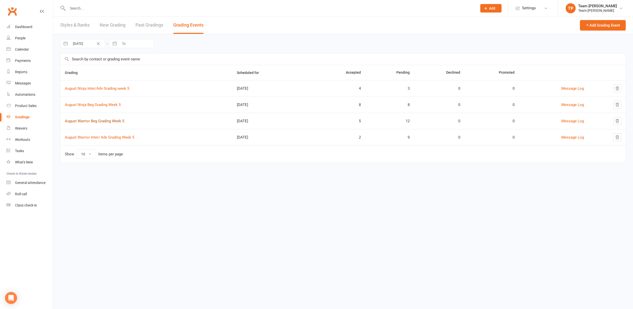
click at [101, 119] on link "August Warrior Beg Grading Week 5" at bounding box center [94, 121] width 59 height 5
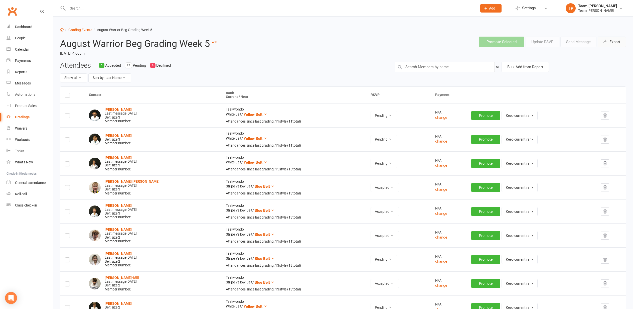
click at [614, 40] on button "Export" at bounding box center [612, 42] width 28 height 11
click at [22, 47] on link "Calendar" at bounding box center [30, 49] width 46 height 11
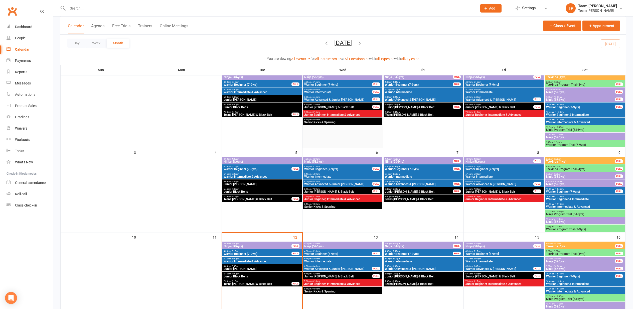
scroll to position [43, 0]
click at [254, 84] on span "Warrior Beginner (7-9yrs)" at bounding box center [257, 84] width 68 height 3
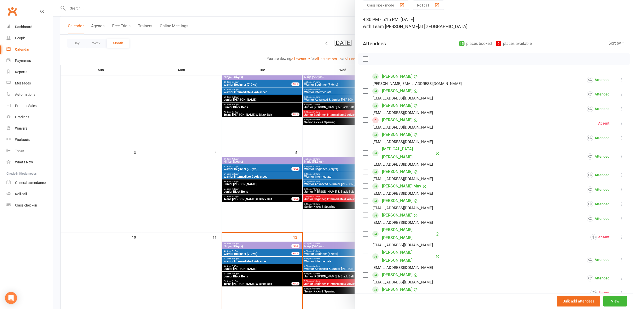
scroll to position [23, 0]
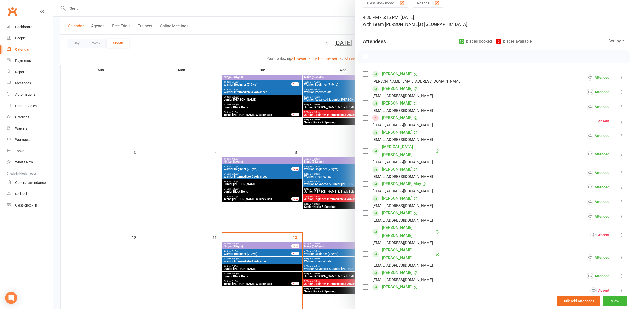
click at [312, 196] on div at bounding box center [343, 154] width 580 height 309
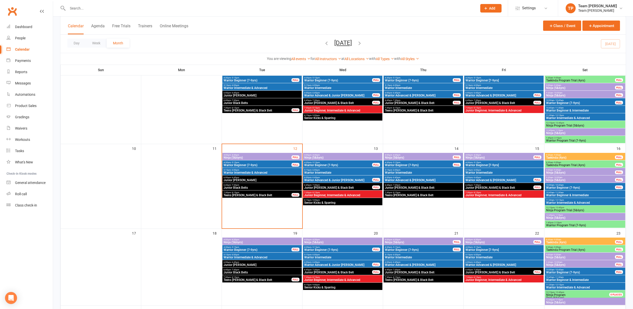
scroll to position [133, 0]
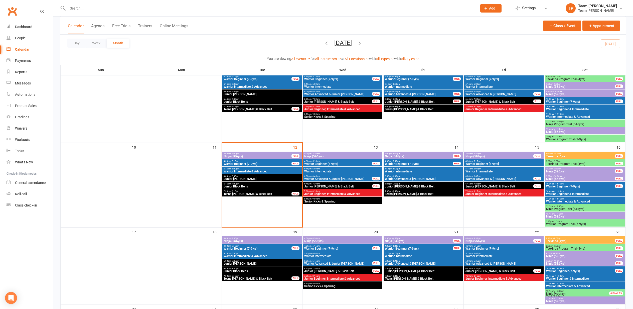
click at [480, 248] on span "Warrior Beginner [7-9yrs]" at bounding box center [503, 248] width 77 height 3
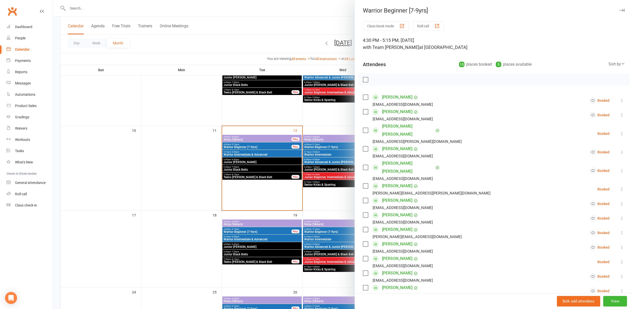
scroll to position [150, 0]
click at [322, 229] on div at bounding box center [343, 154] width 580 height 309
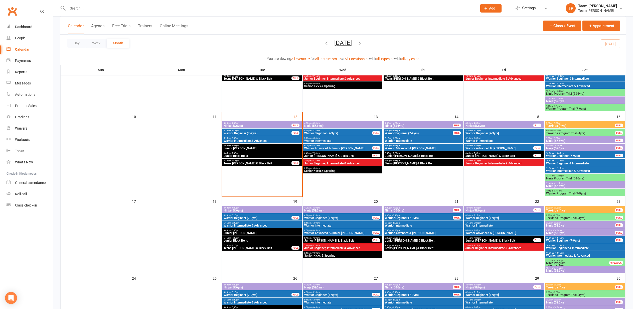
scroll to position [162, 0]
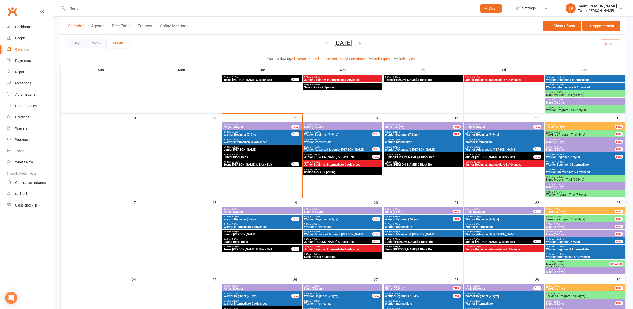
click at [483, 218] on span "Warrior Beginner [7-9yrs]" at bounding box center [503, 219] width 77 height 3
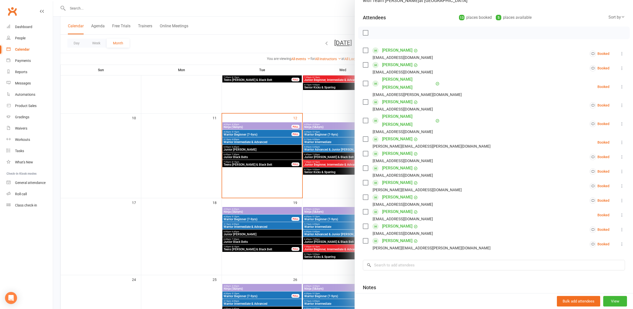
scroll to position [52, 0]
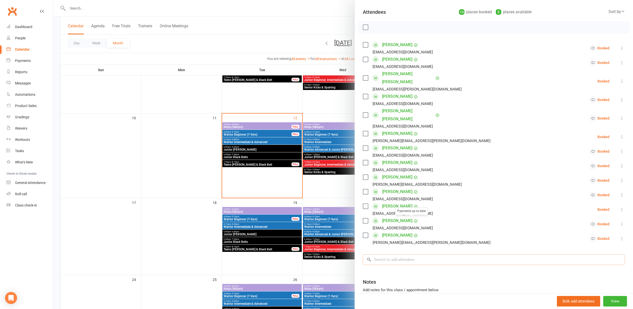
click at [393, 254] on input "search" at bounding box center [494, 259] width 262 height 11
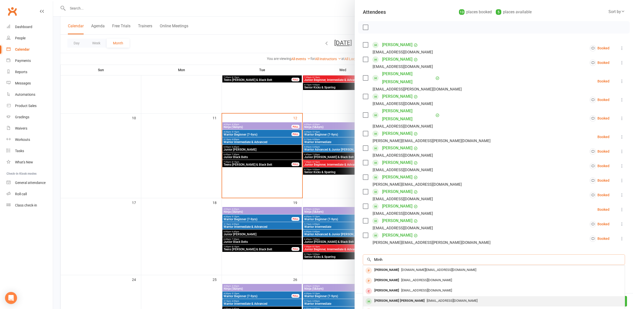
type input "Minh"
click at [398, 297] on div "[PERSON_NAME] [PERSON_NAME]" at bounding box center [399, 300] width 54 height 7
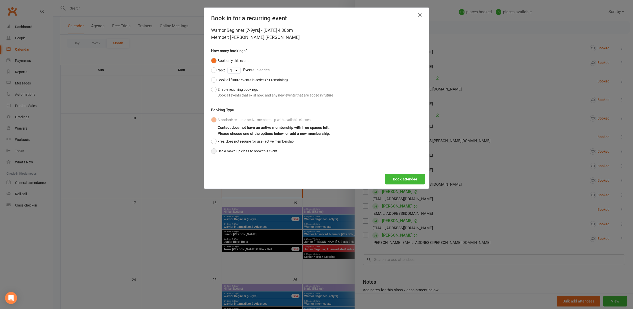
click at [232, 150] on button "Use a make-up class to book this event" at bounding box center [244, 151] width 66 height 10
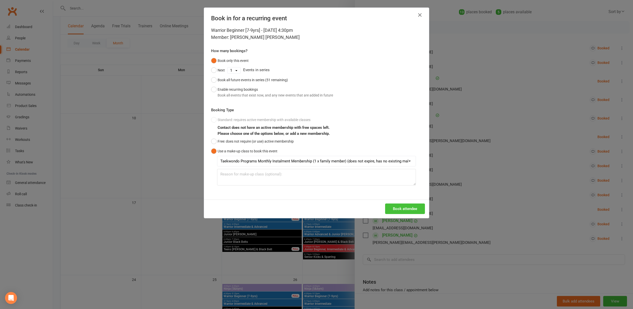
click at [399, 207] on button "Book attendee" at bounding box center [405, 208] width 40 height 11
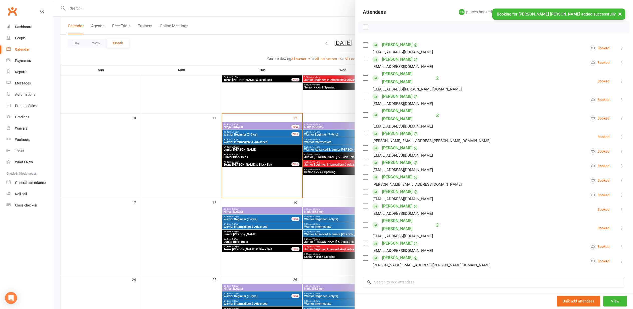
click at [336, 204] on div at bounding box center [343, 154] width 580 height 309
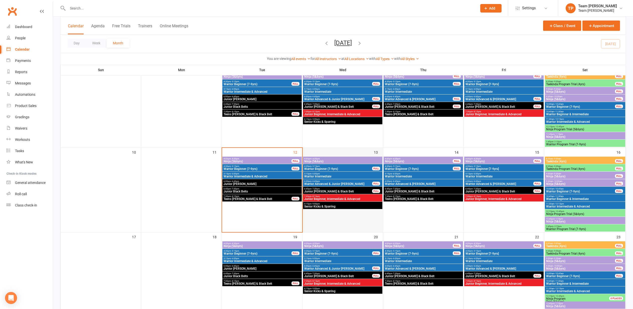
scroll to position [134, 0]
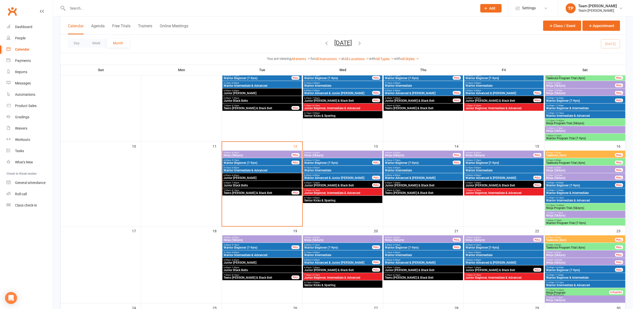
click at [477, 248] on span "Warrior Beginner [7-9yrs]" at bounding box center [503, 247] width 77 height 3
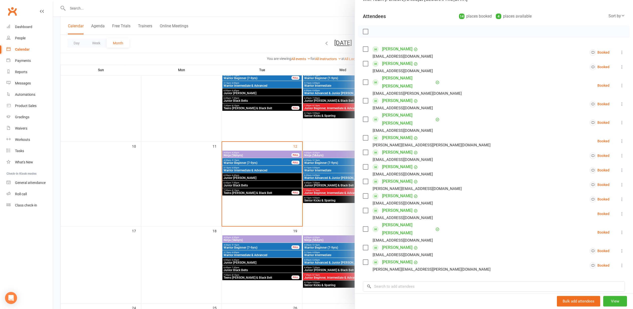
scroll to position [49, 0]
click at [117, 105] on div at bounding box center [343, 154] width 580 height 309
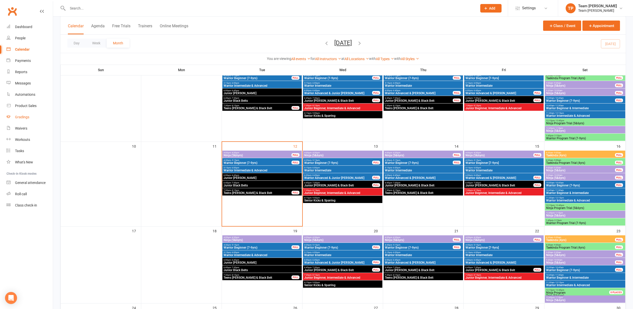
click at [30, 116] on link "Gradings" at bounding box center [30, 116] width 46 height 11
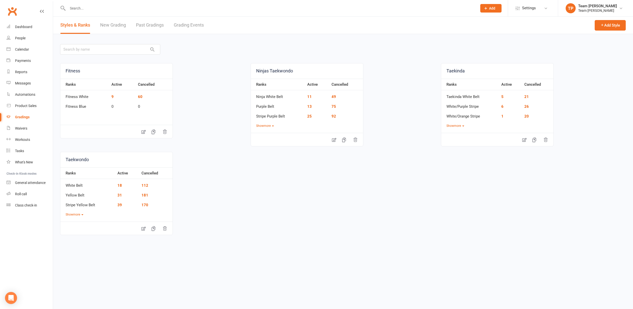
click at [194, 19] on link "Grading Events" at bounding box center [189, 25] width 30 height 17
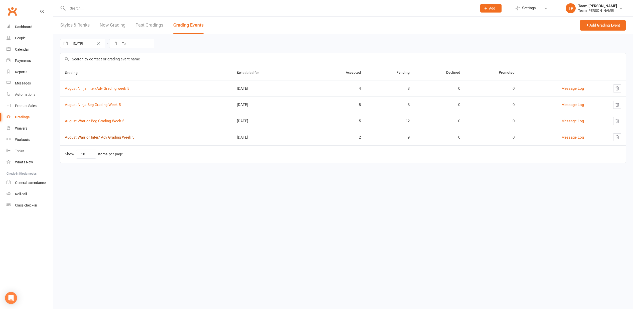
click at [126, 136] on link "August Warrior Inter/ Adv Grading Week 5" at bounding box center [99, 137] width 69 height 5
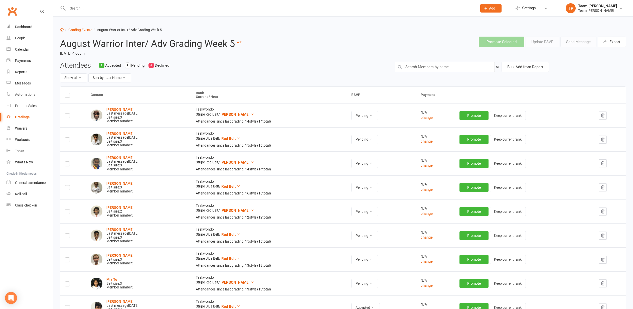
scroll to position [5, 0]
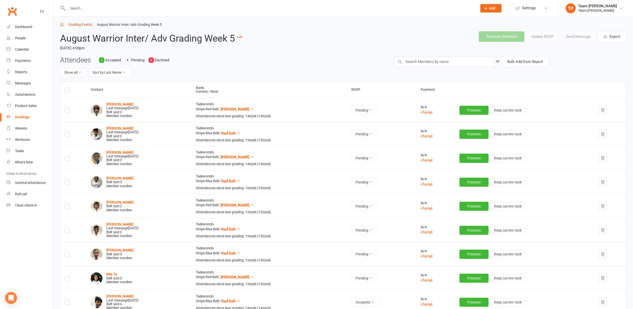
click at [86, 24] on link "Grading Events" at bounding box center [80, 25] width 24 height 4
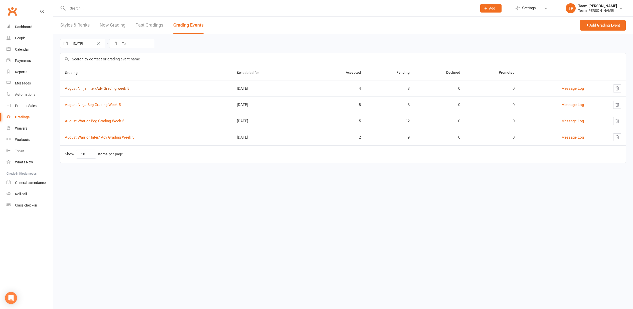
click at [93, 88] on link "August Ninja Inter/Adv Grading week 5" at bounding box center [97, 88] width 64 height 5
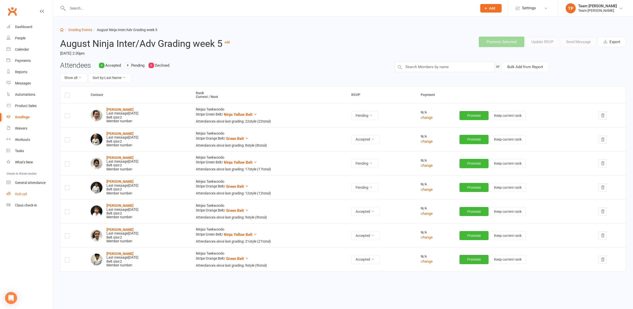
click at [29, 197] on link "Roll call" at bounding box center [30, 193] width 46 height 11
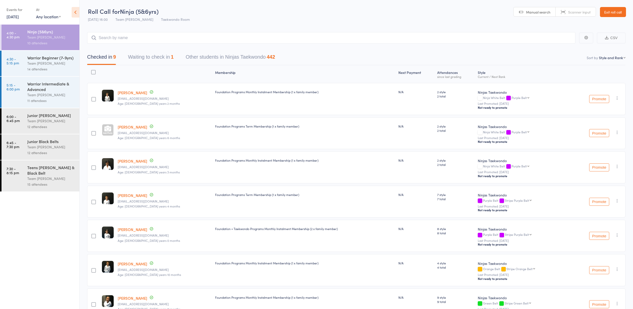
click at [47, 67] on div "14 attendees" at bounding box center [51, 69] width 48 height 6
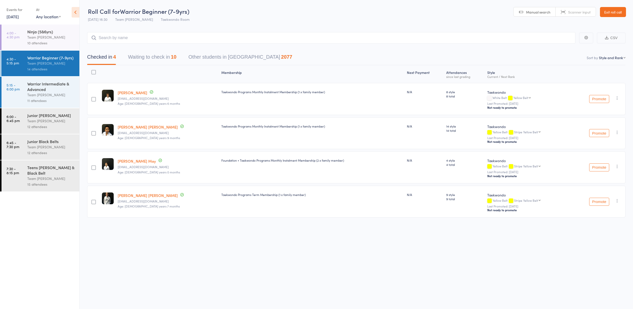
click at [166, 59] on button "Waiting to check in 10" at bounding box center [152, 58] width 48 height 13
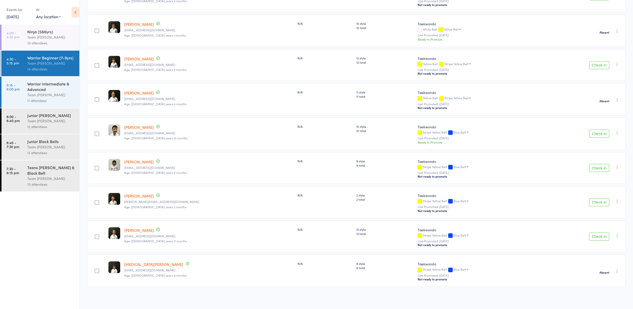
scroll to position [138, 0]
click at [605, 234] on button "Check in" at bounding box center [599, 236] width 20 height 8
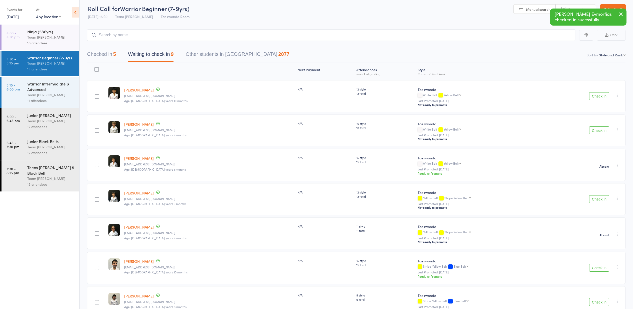
scroll to position [0, 0]
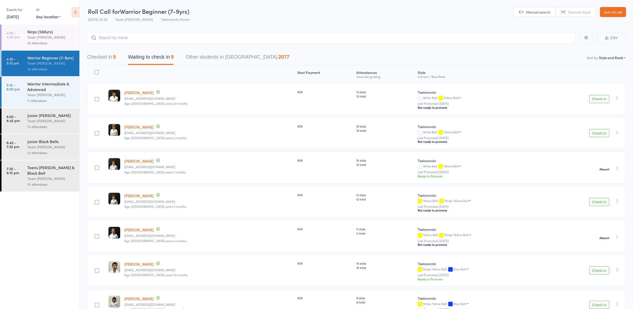
click at [613, 13] on link "Exit roll call" at bounding box center [613, 12] width 26 height 10
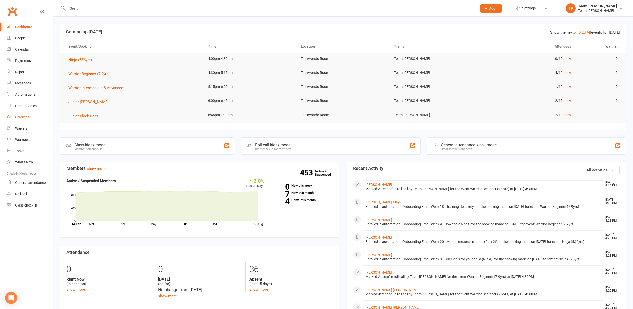
click at [31, 122] on link "Gradings" at bounding box center [30, 116] width 46 height 11
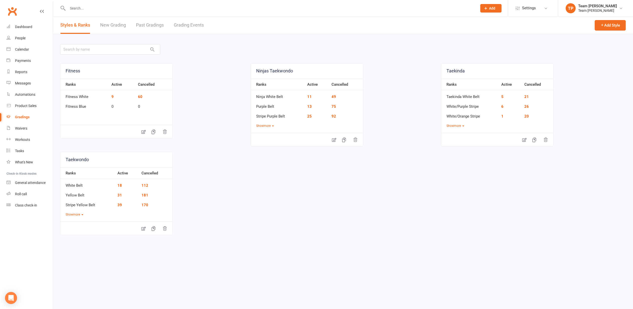
click at [198, 28] on link "Grading Events" at bounding box center [189, 25] width 30 height 17
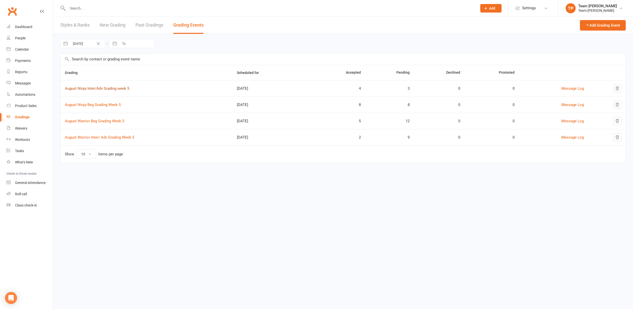
scroll to position [0, 0]
click at [97, 89] on link "August Ninja Inter/Adv Grading week 5" at bounding box center [97, 88] width 64 height 5
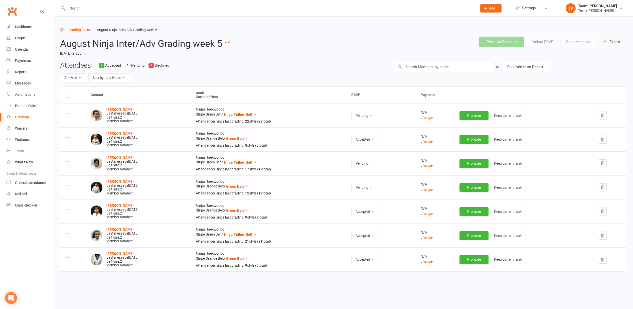
click at [612, 42] on button "Export" at bounding box center [612, 42] width 28 height 11
click at [26, 194] on div "Roll call" at bounding box center [21, 194] width 12 height 4
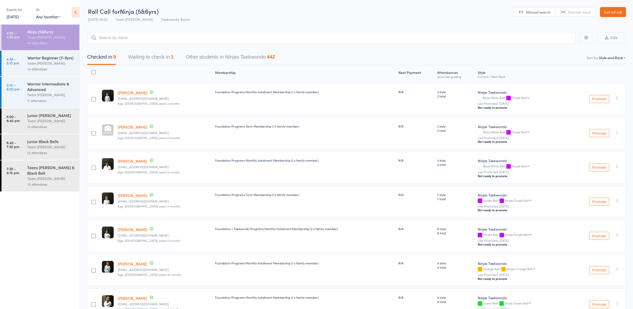
click at [50, 57] on div "Warrior Beginner (7-9yrs)" at bounding box center [51, 58] width 48 height 6
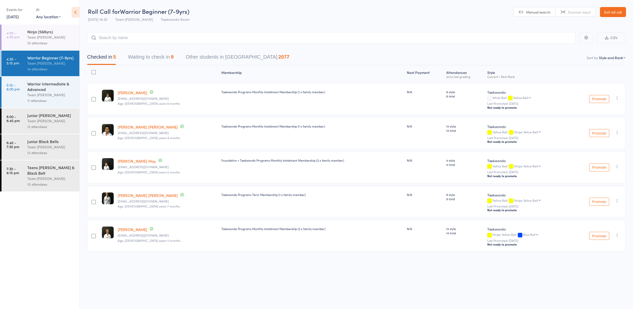
click at [169, 58] on button "Waiting to check in 9" at bounding box center [151, 58] width 46 height 13
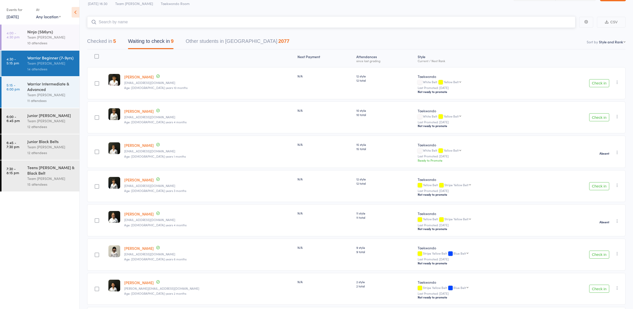
scroll to position [16, 0]
click at [599, 83] on button "Check in" at bounding box center [599, 83] width 20 height 8
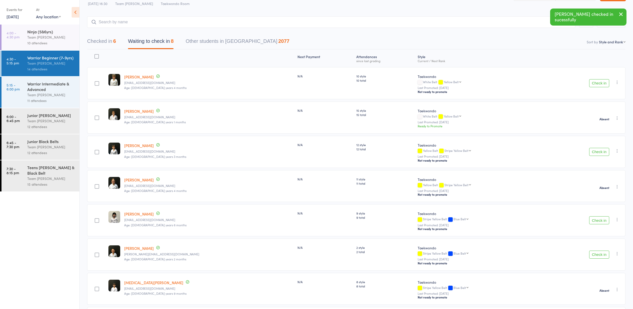
click at [599, 83] on button "Check in" at bounding box center [599, 83] width 20 height 8
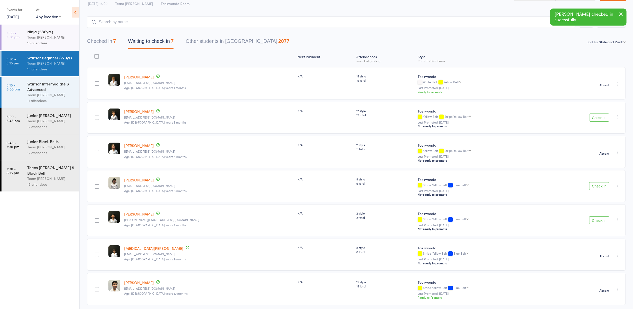
click at [595, 118] on button "Check in" at bounding box center [599, 117] width 20 height 8
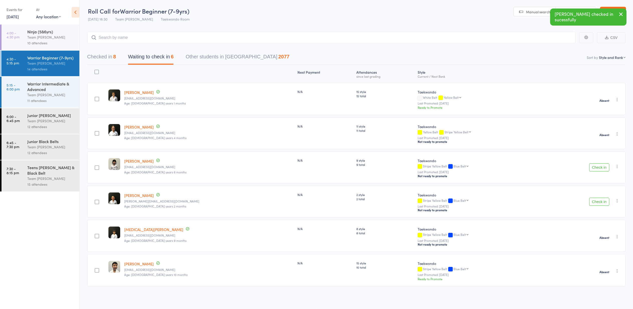
scroll to position [0, 0]
click at [601, 201] on button "Check in" at bounding box center [599, 202] width 20 height 8
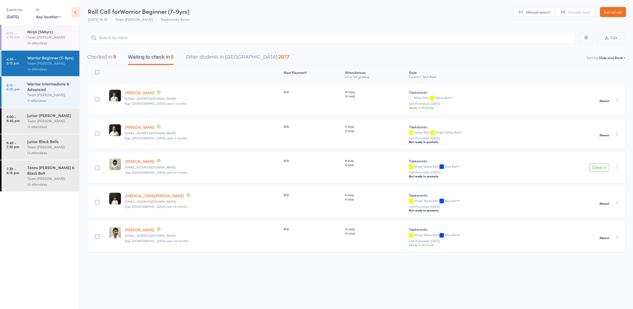
click at [596, 169] on button "Check in" at bounding box center [599, 167] width 20 height 8
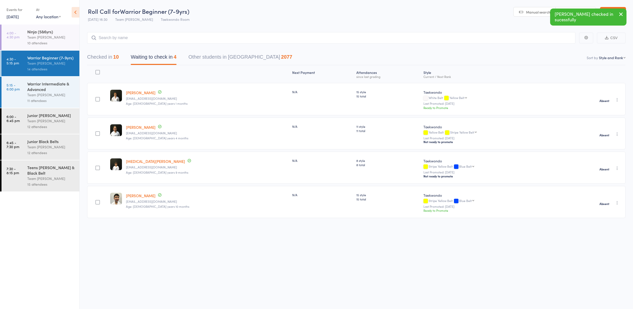
click at [46, 92] on div "Team [PERSON_NAME]" at bounding box center [51, 95] width 48 height 6
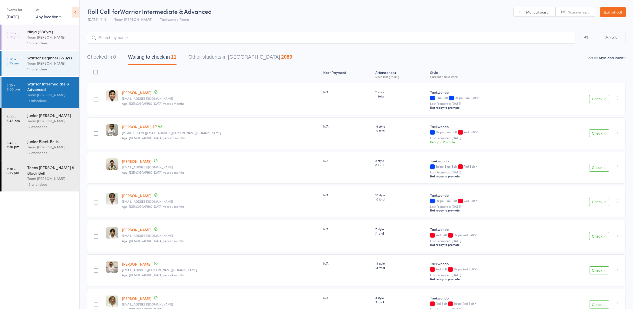
click at [618, 13] on link "Exit roll call" at bounding box center [613, 12] width 26 height 10
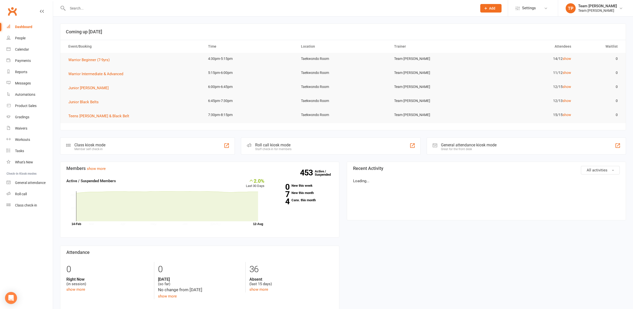
click at [5, 49] on li "Calendar" at bounding box center [26, 49] width 53 height 11
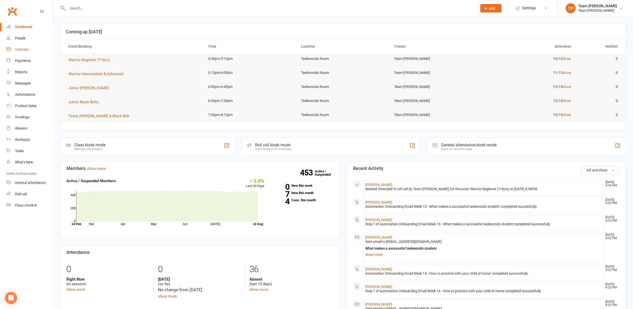
click at [18, 50] on div "Calendar" at bounding box center [22, 49] width 14 height 4
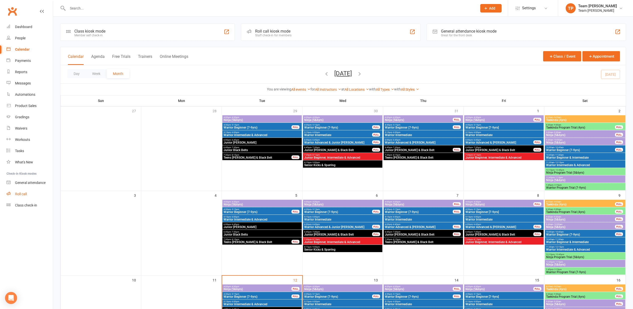
click at [29, 192] on link "Roll call" at bounding box center [30, 193] width 46 height 11
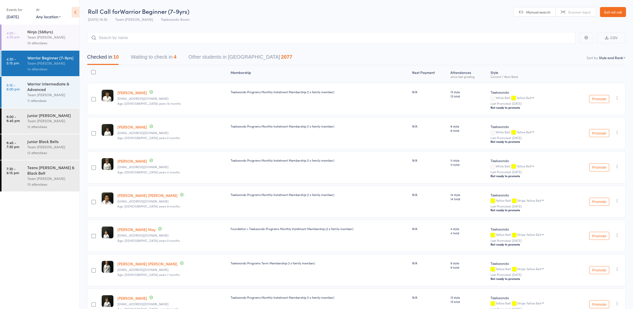
click at [171, 59] on button "Waiting to check in 4" at bounding box center [154, 58] width 46 height 13
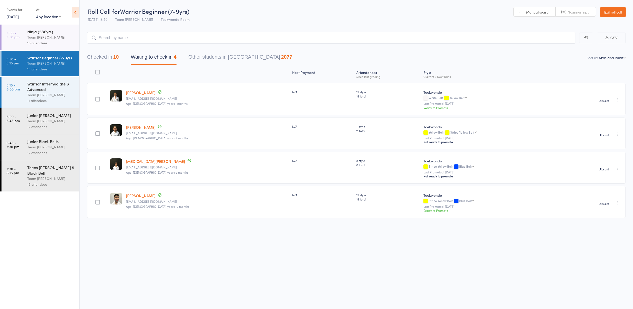
click at [612, 14] on link "Exit roll call" at bounding box center [613, 12] width 26 height 10
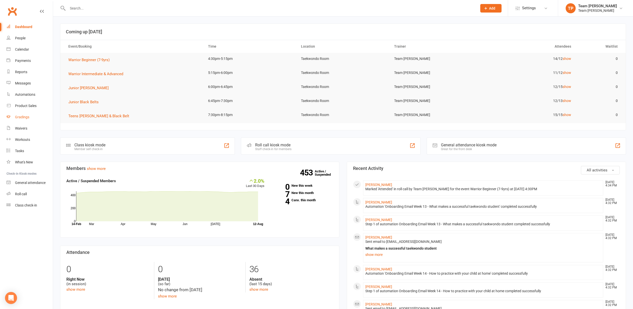
click at [28, 120] on link "Gradings" at bounding box center [30, 116] width 46 height 11
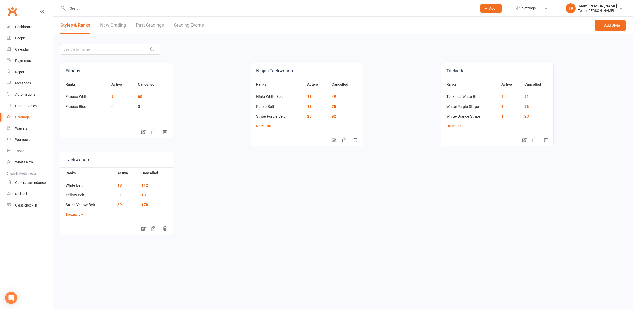
click at [177, 20] on link "Grading Events" at bounding box center [189, 25] width 30 height 17
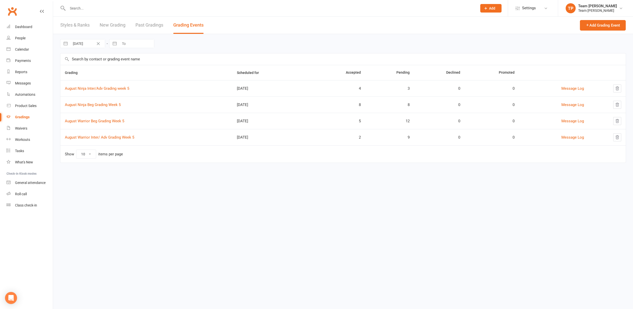
click at [98, 135] on link "August Warrior Inter/ Adv Grading Week 5" at bounding box center [99, 137] width 69 height 5
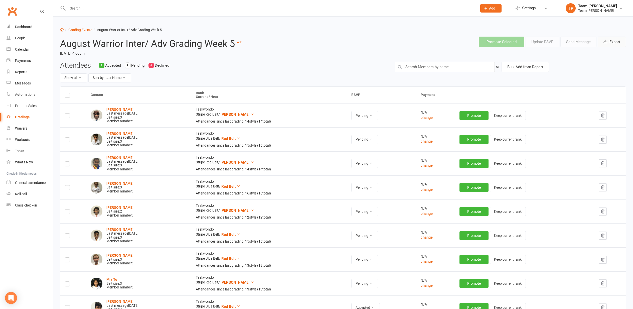
click at [620, 41] on button "Export" at bounding box center [612, 42] width 28 height 11
click at [82, 9] on input "text" at bounding box center [270, 8] width 408 height 7
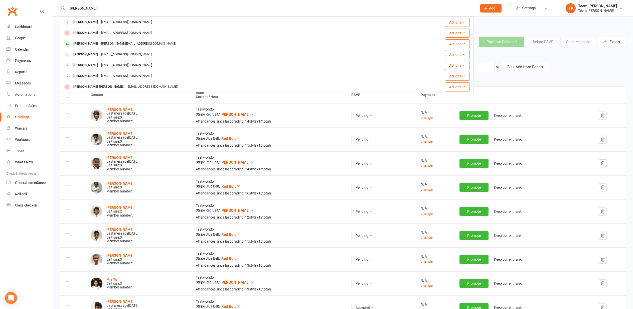
type input "Maggie"
drag, startPoint x: 84, startPoint y: 27, endPoint x: 86, endPoint y: 43, distance: 16.4
click at [86, 43] on div "Maggie Mamone" at bounding box center [86, 43] width 28 height 7
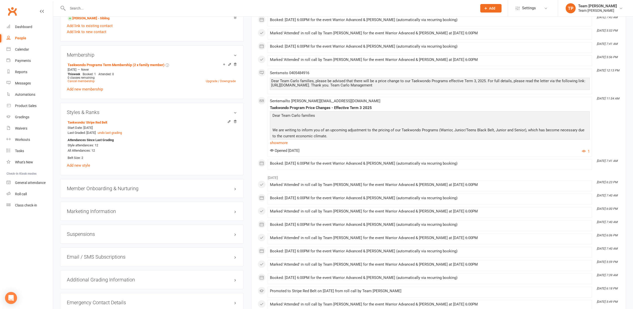
scroll to position [341, 0]
click at [228, 122] on icon at bounding box center [229, 122] width 4 height 4
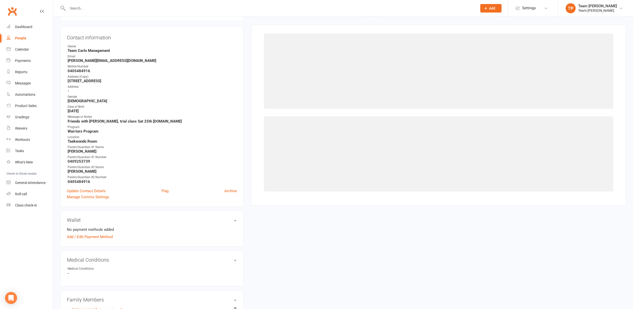
scroll to position [43, 0]
select select "1063"
select select "9963"
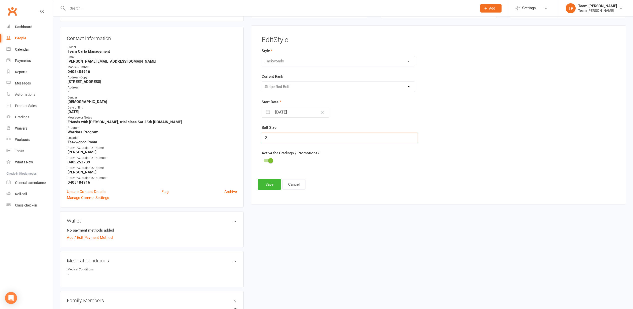
click at [293, 136] on input "2" at bounding box center [339, 137] width 155 height 11
type input "3"
click at [266, 182] on button "Save" at bounding box center [270, 184] width 24 height 11
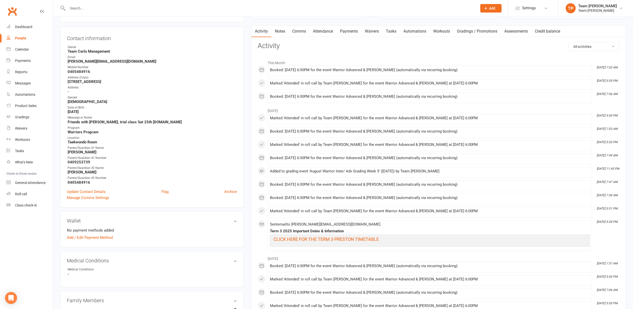
drag, startPoint x: 246, startPoint y: 175, endPoint x: 293, endPoint y: 120, distance: 71.9
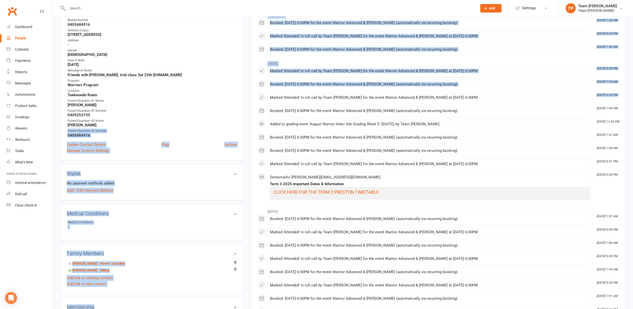
scroll to position [90, 0]
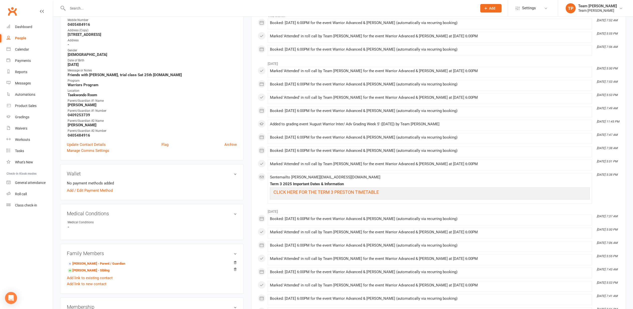
click at [533, 166] on div "Marked 'Attended' in roll call by Team Carlo Preston for the event Warrior Adva…" at bounding box center [430, 165] width 320 height 6
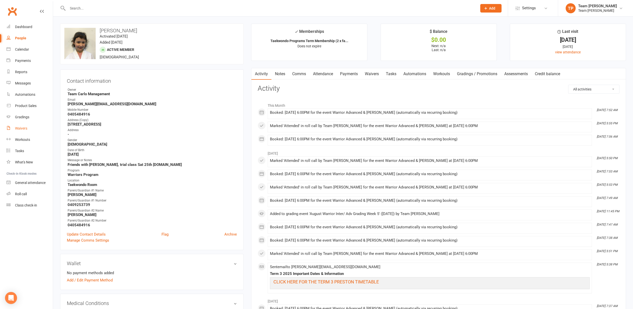
scroll to position [0, 0]
click at [21, 197] on link "Roll call" at bounding box center [30, 193] width 46 height 11
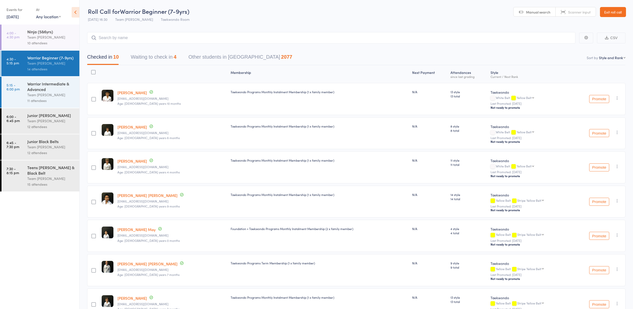
click at [149, 61] on button "Waiting to check in 4" at bounding box center [154, 58] width 46 height 13
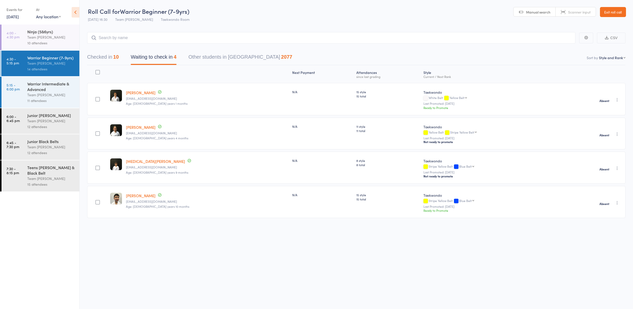
click at [49, 98] on div "11 attendees" at bounding box center [51, 101] width 48 height 6
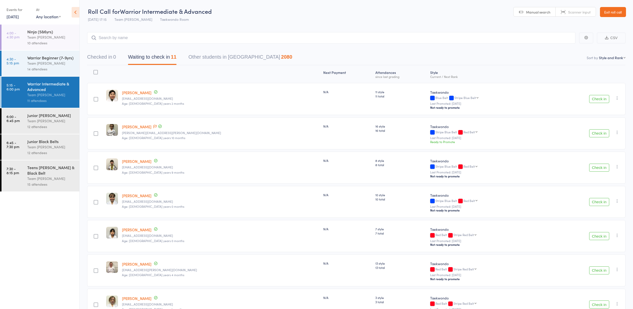
click at [619, 15] on link "Exit roll call" at bounding box center [613, 12] width 26 height 10
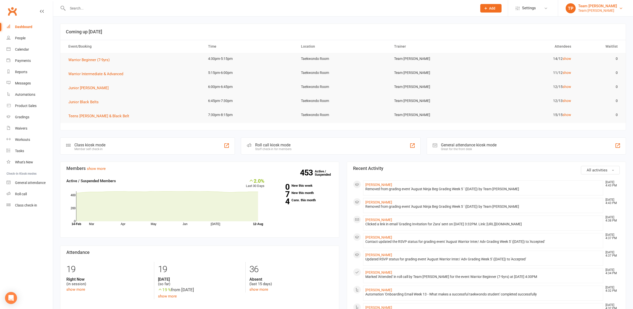
click at [592, 9] on div "Team Carlo Preston" at bounding box center [597, 10] width 39 height 5
click at [31, 73] on link "Reports" at bounding box center [30, 71] width 46 height 11
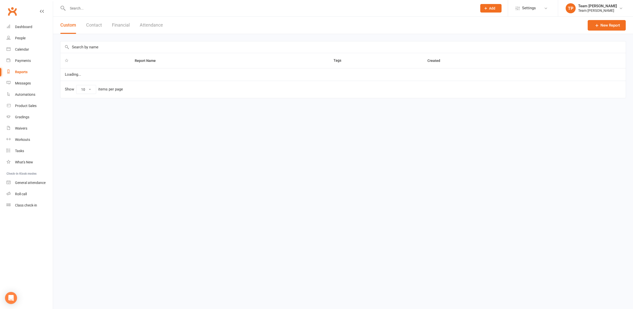
select select "100"
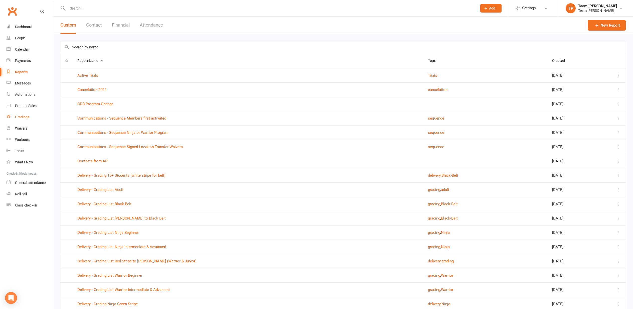
click at [31, 114] on link "Gradings" at bounding box center [30, 116] width 46 height 11
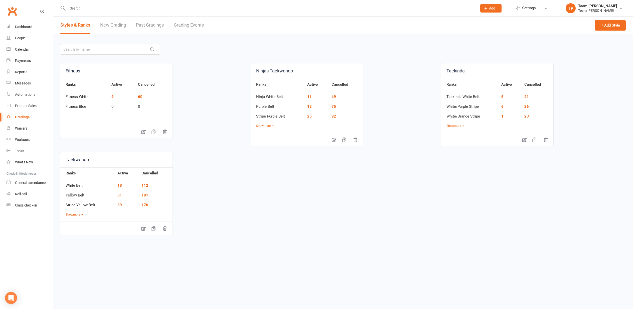
click at [199, 26] on link "Grading Events" at bounding box center [189, 25] width 30 height 17
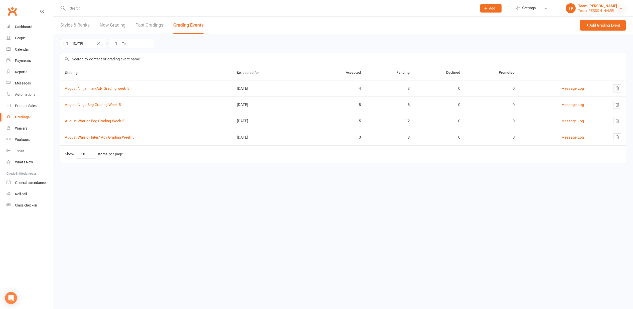
click at [622, 8] on icon at bounding box center [621, 8] width 4 height 4
click at [585, 70] on link "Sign out" at bounding box center [595, 70] width 75 height 12
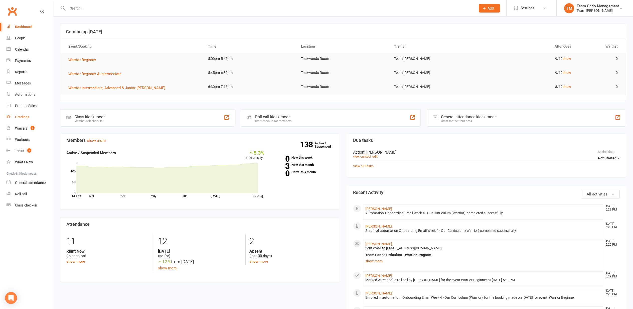
click at [30, 116] on link "Gradings" at bounding box center [30, 116] width 46 height 11
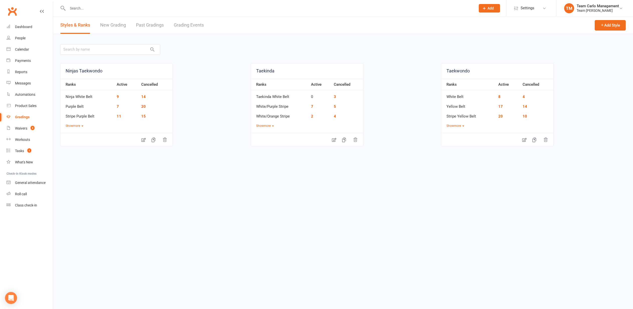
click at [186, 26] on link "Grading Events" at bounding box center [189, 25] width 30 height 17
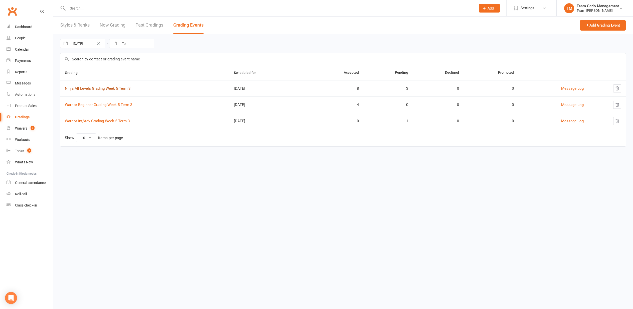
click at [122, 88] on link "Ninja All Levels Grading Week 5 Term 3" at bounding box center [98, 88] width 66 height 5
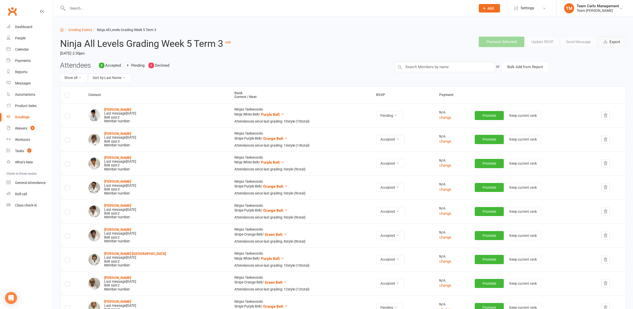
click at [619, 39] on button "Export" at bounding box center [612, 42] width 28 height 11
click at [84, 31] on link "Grading Events" at bounding box center [80, 30] width 24 height 4
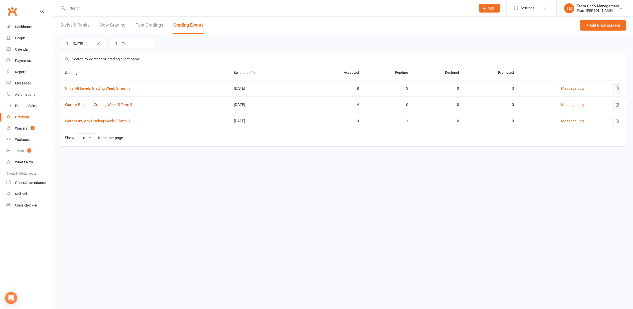
click at [99, 103] on link "Warrior Beginner Grading Week 5 Term 3" at bounding box center [98, 104] width 67 height 5
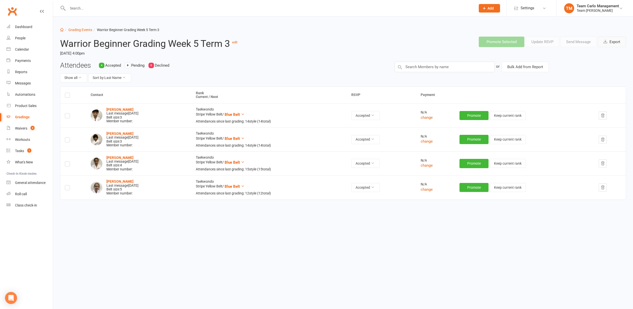
click at [614, 43] on button "Export" at bounding box center [612, 42] width 28 height 11
click at [86, 30] on link "Grading Events" at bounding box center [80, 30] width 24 height 4
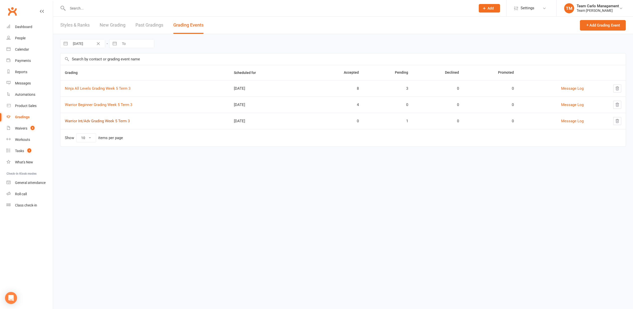
click at [114, 121] on link "Warrior Int/Adv Grading Week 5 Term 3" at bounding box center [97, 121] width 65 height 5
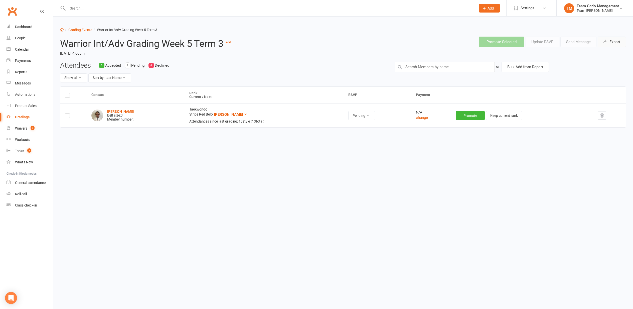
click at [608, 44] on button "Export" at bounding box center [612, 42] width 28 height 11
click at [13, 27] on link "Dashboard" at bounding box center [30, 26] width 46 height 11
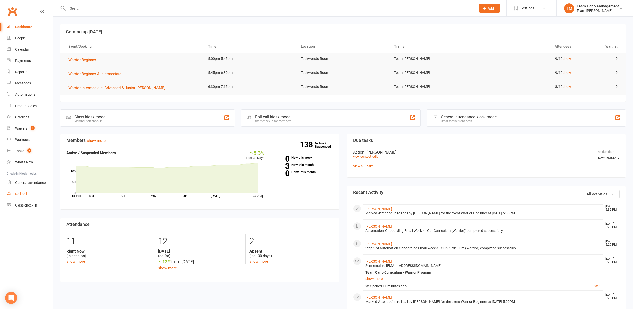
click at [29, 195] on link "Roll call" at bounding box center [30, 193] width 46 height 11
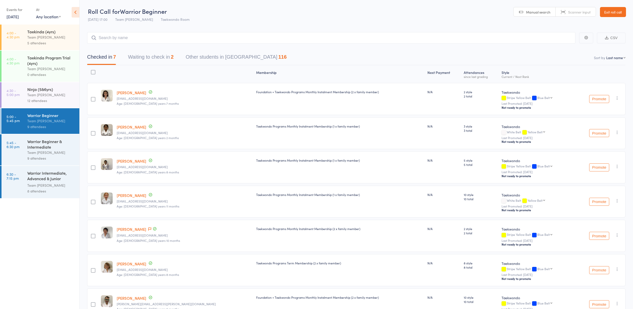
click at [603, 11] on link "Exit roll call" at bounding box center [613, 12] width 26 height 10
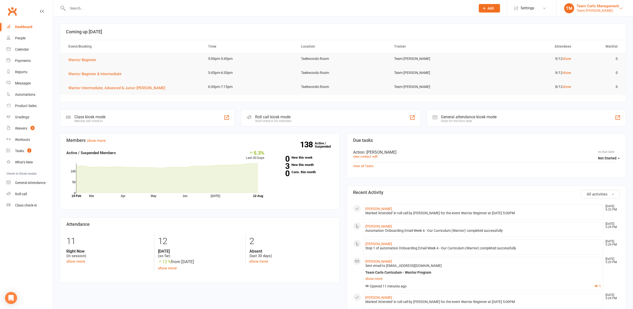
click at [603, 3] on link "TM Team Carlo Management Team [PERSON_NAME]" at bounding box center [594, 8] width 61 height 10
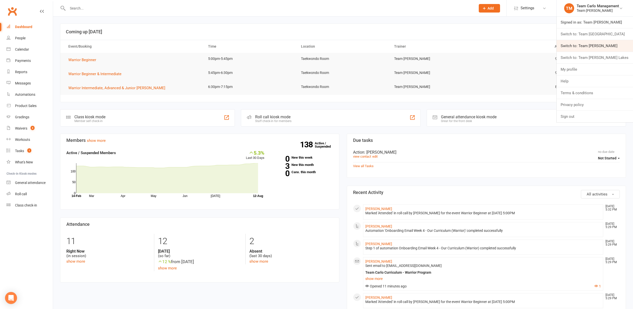
click at [590, 47] on link "Switch to: Team [PERSON_NAME]" at bounding box center [594, 46] width 76 height 12
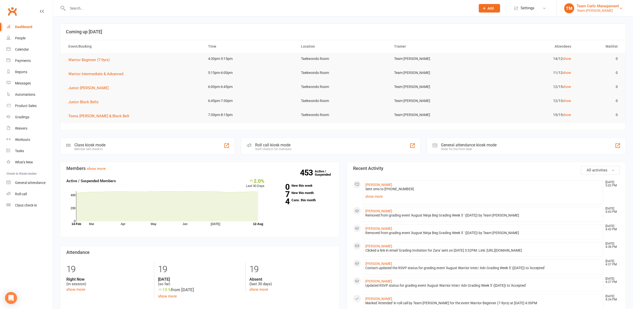
click at [602, 7] on div "Team Carlo Management" at bounding box center [598, 6] width 42 height 5
click at [172, 11] on input "text" at bounding box center [269, 8] width 406 height 7
click at [23, 195] on div "Roll call" at bounding box center [21, 194] width 12 height 4
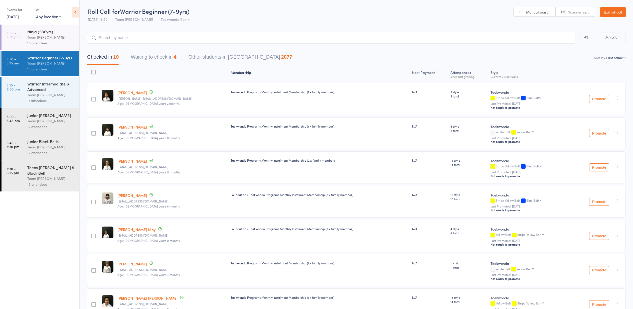
click at [160, 53] on button "Waiting to check in 4" at bounding box center [154, 58] width 46 height 13
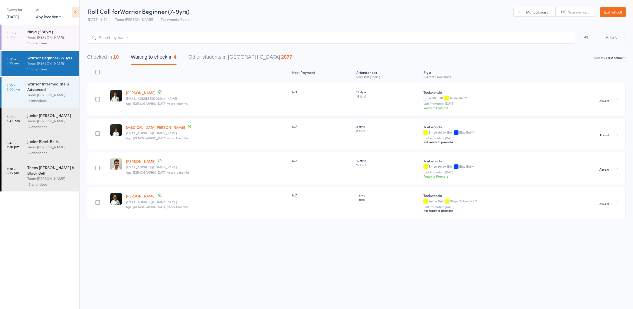
click at [36, 91] on div "Warrior Intermediate & Advanced" at bounding box center [51, 86] width 48 height 11
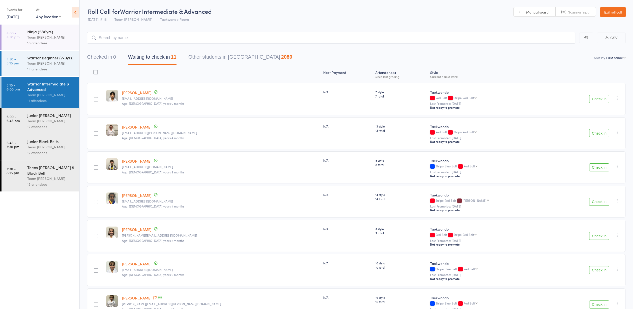
drag, startPoint x: 598, startPoint y: 134, endPoint x: 595, endPoint y: 134, distance: 2.8
click at [598, 134] on button "Check in" at bounding box center [599, 133] width 20 height 8
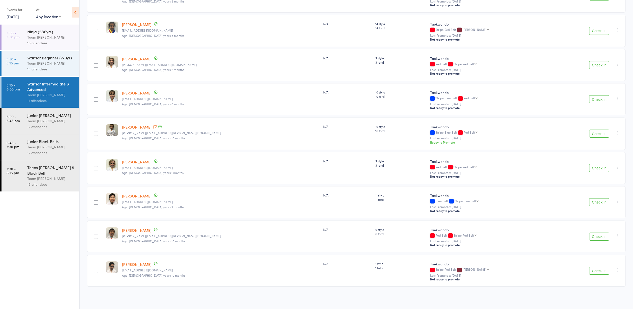
scroll to position [138, 0]
click at [599, 133] on button "Check in" at bounding box center [599, 133] width 20 height 8
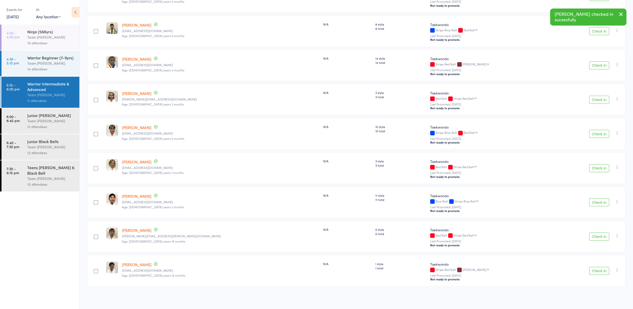
scroll to position [103, 0]
click at [598, 202] on button "Check in" at bounding box center [599, 202] width 20 height 8
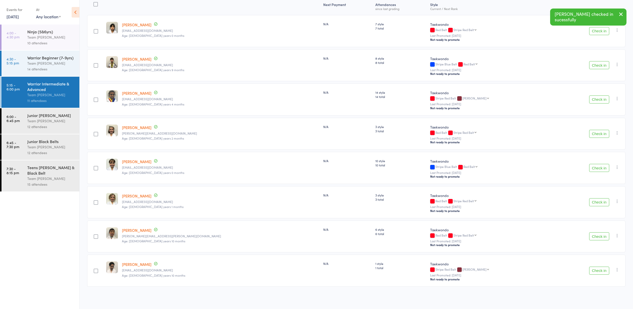
scroll to position [69, 0]
click at [600, 237] on button "Check in" at bounding box center [599, 236] width 20 height 8
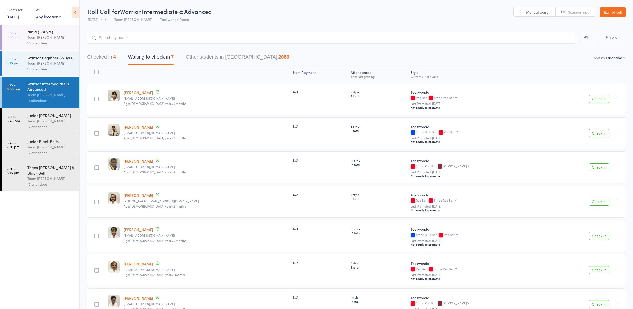
scroll to position [0, 0]
click at [597, 99] on button "Check in" at bounding box center [599, 99] width 20 height 8
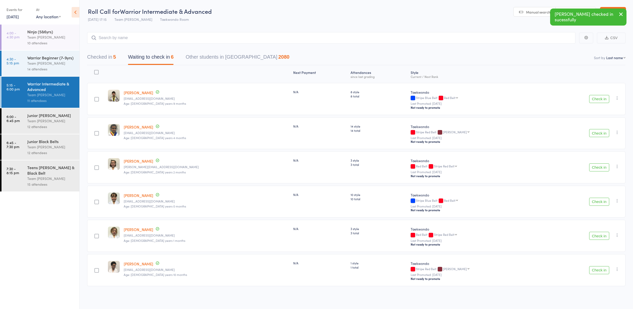
click at [598, 99] on button "Check in" at bounding box center [599, 99] width 20 height 8
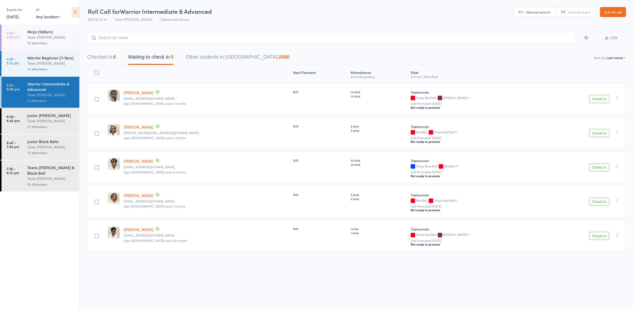
click at [596, 99] on button "Check in" at bounding box center [599, 99] width 20 height 8
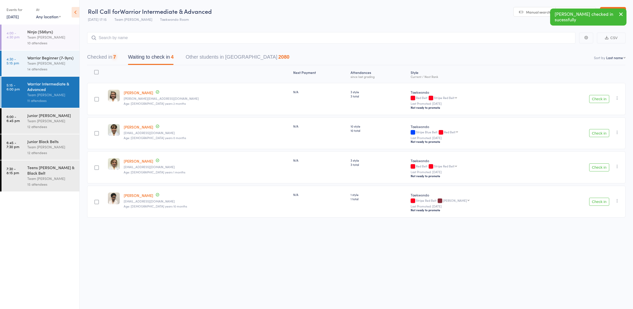
click at [596, 99] on button "Check in" at bounding box center [599, 99] width 20 height 8
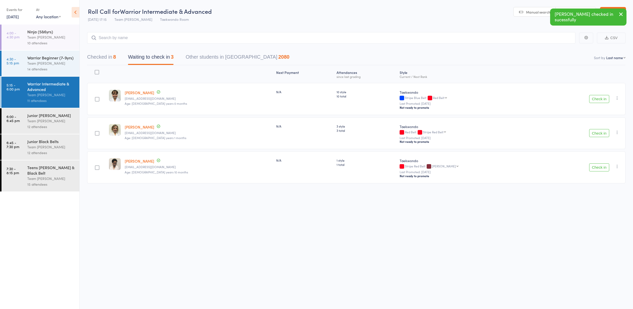
click at [596, 99] on button "Check in" at bounding box center [599, 99] width 20 height 8
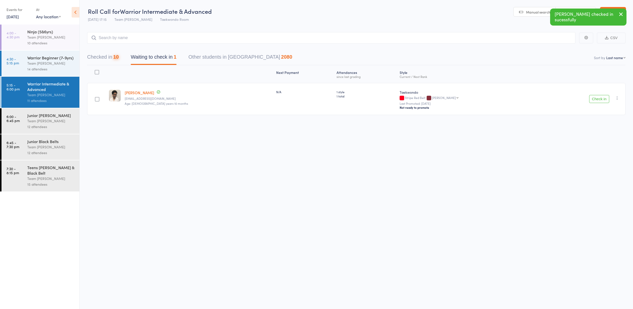
click at [596, 99] on button "Check in" at bounding box center [599, 99] width 20 height 8
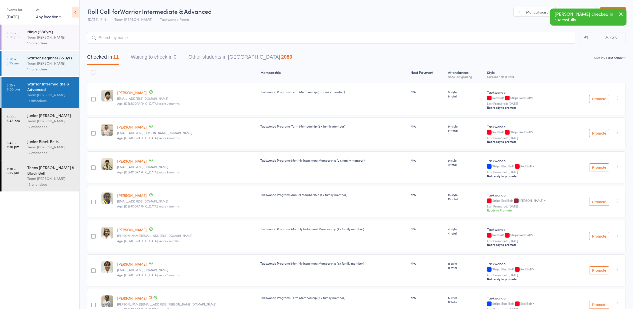
click at [40, 116] on div "Junior [PERSON_NAME]" at bounding box center [51, 115] width 48 height 6
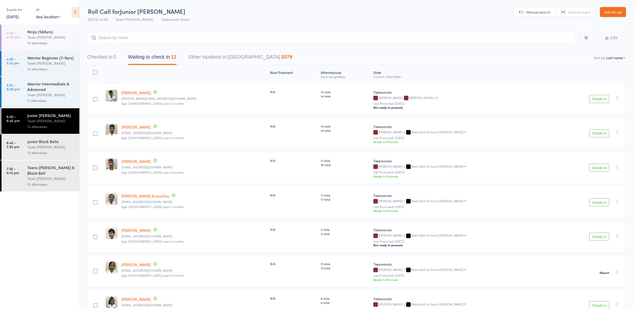
click at [598, 98] on button "Check in" at bounding box center [599, 99] width 20 height 8
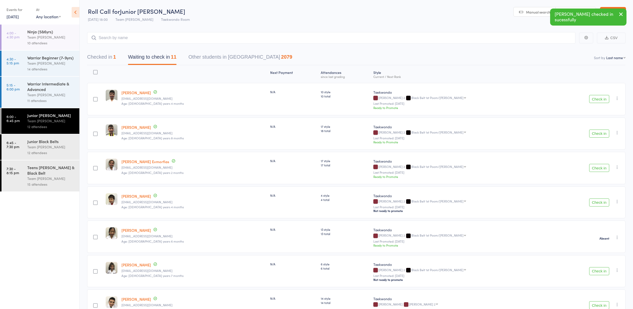
click at [600, 98] on button "Check in" at bounding box center [599, 99] width 20 height 8
click at [598, 98] on button "Check in" at bounding box center [599, 99] width 20 height 8
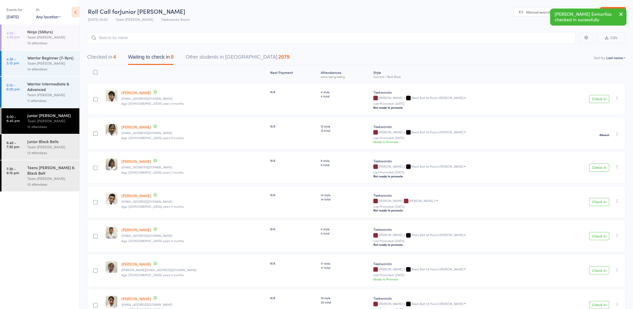
click at [598, 98] on button "Check in" at bounding box center [599, 99] width 20 height 8
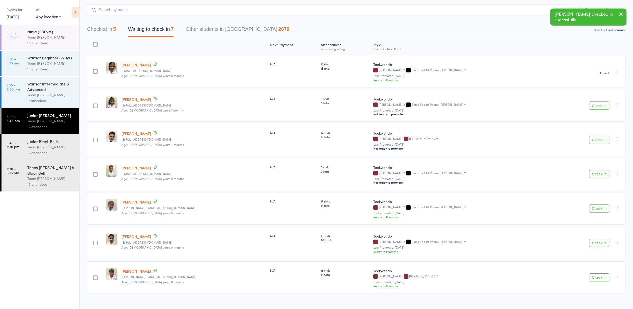
scroll to position [28, 0]
click at [598, 139] on button "Check in" at bounding box center [599, 139] width 20 height 8
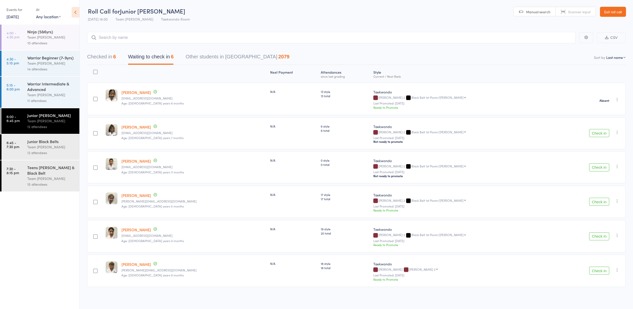
click at [43, 140] on div "Junior Black Belts" at bounding box center [51, 141] width 48 height 6
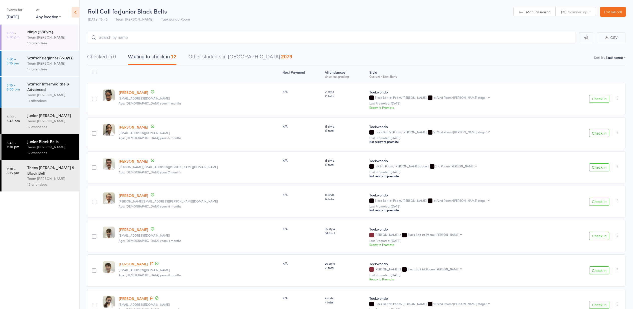
click at [616, 11] on link "Exit roll call" at bounding box center [613, 12] width 26 height 10
